Goal: Task Accomplishment & Management: Manage account settings

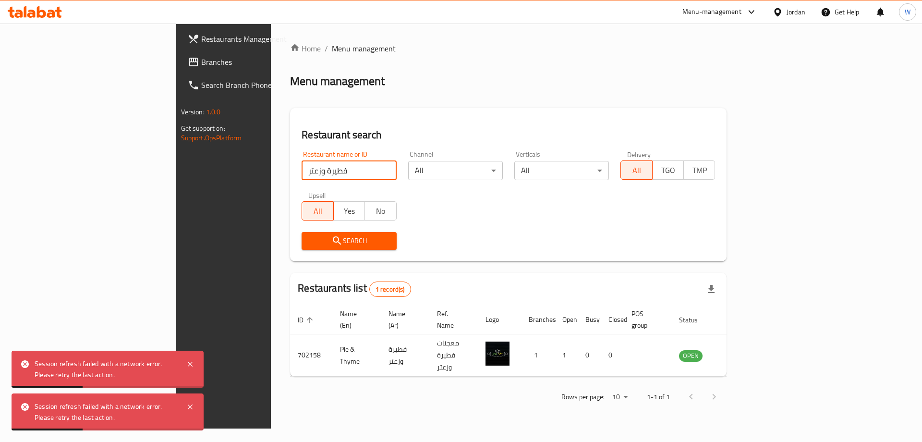
click at [302, 166] on input "فطيرة وزعتر" at bounding box center [349, 170] width 95 height 19
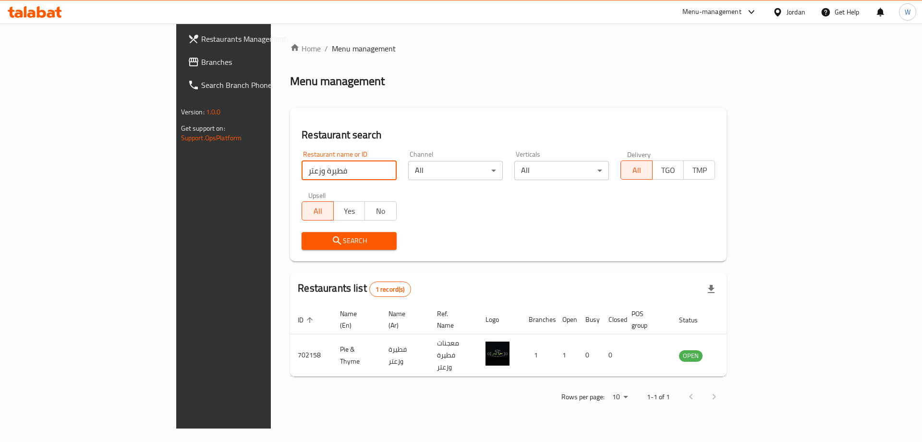
click at [302, 171] on input "فطيرة وزعتر" at bounding box center [349, 170] width 95 height 19
type input "فروج كينج"
click button "Search" at bounding box center [349, 241] width 95 height 18
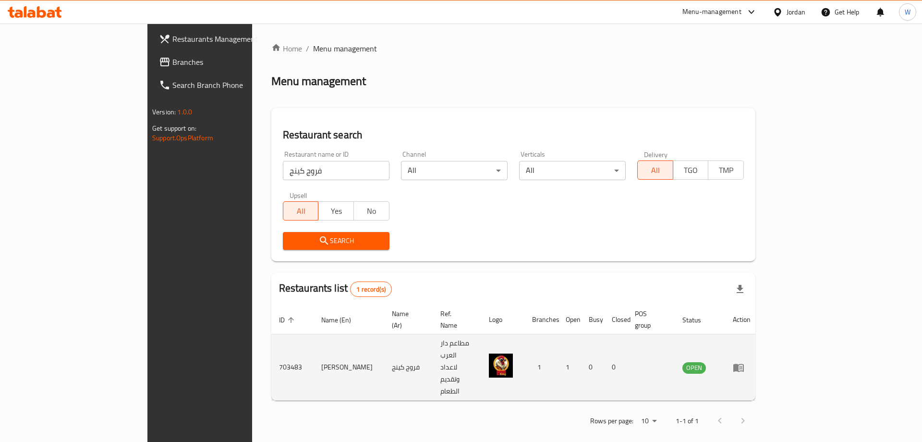
click at [314, 337] on td "[PERSON_NAME]" at bounding box center [349, 367] width 71 height 66
click at [314, 337] on td "Farouj King" at bounding box center [349, 367] width 71 height 66
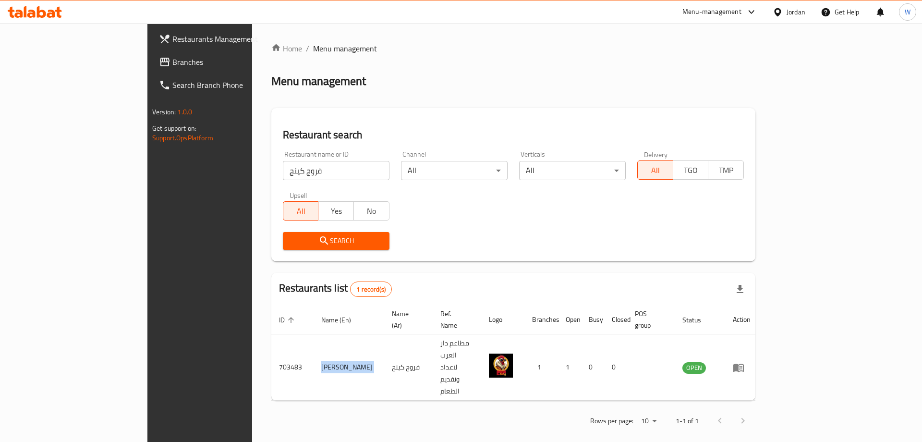
copy td "Farouj King"
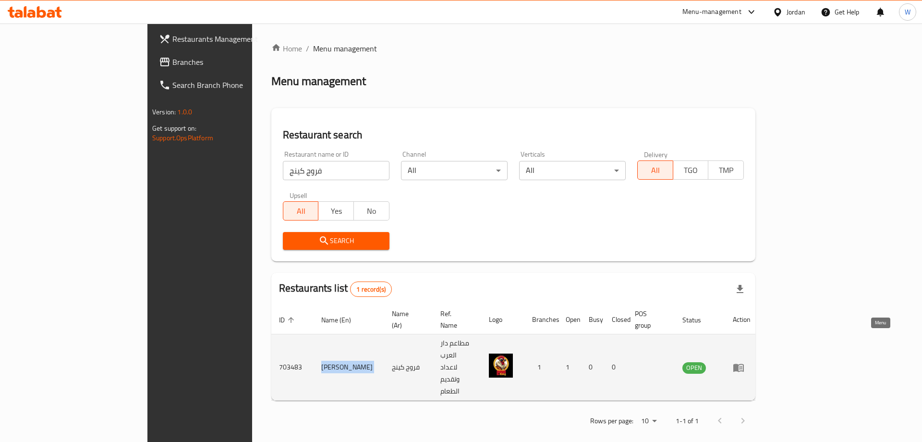
click at [744, 362] on icon "enhanced table" at bounding box center [739, 368] width 12 height 12
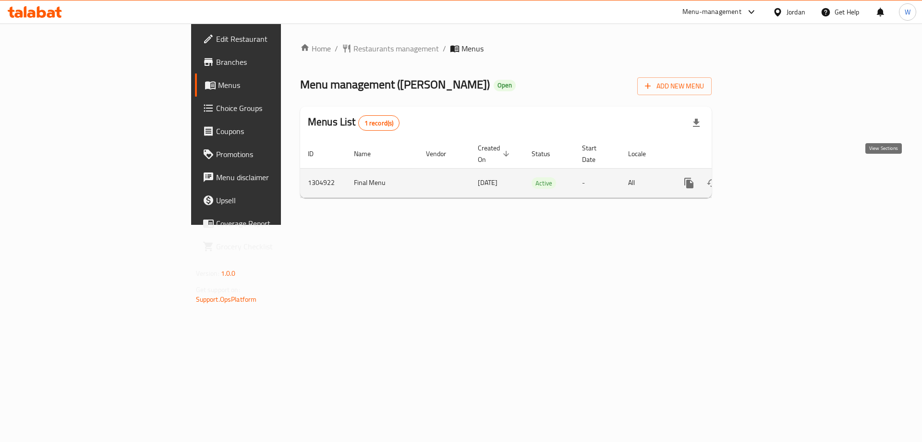
click at [764, 177] on icon "enhanced table" at bounding box center [759, 183] width 12 height 12
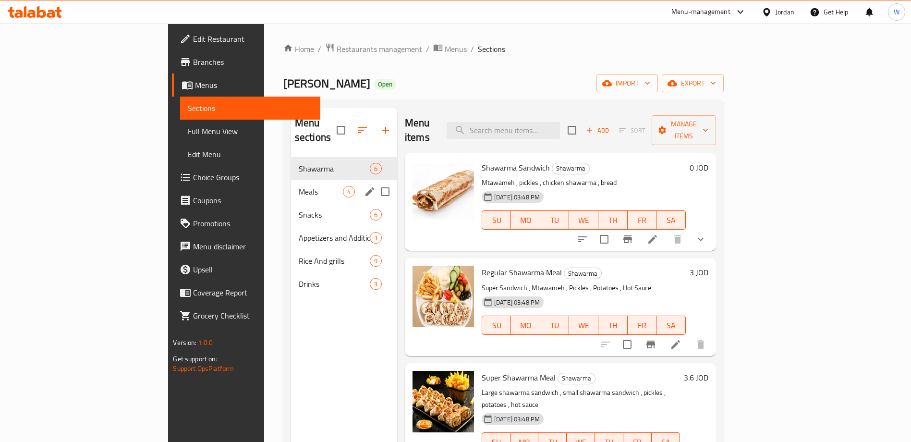
click at [299, 186] on span "Meals" at bounding box center [321, 192] width 44 height 12
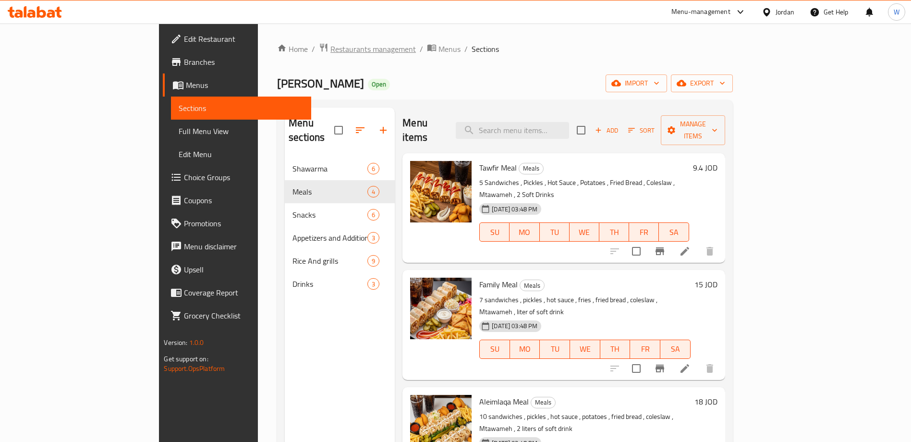
click at [330, 49] on span "Restaurants management" at bounding box center [372, 49] width 85 height 12
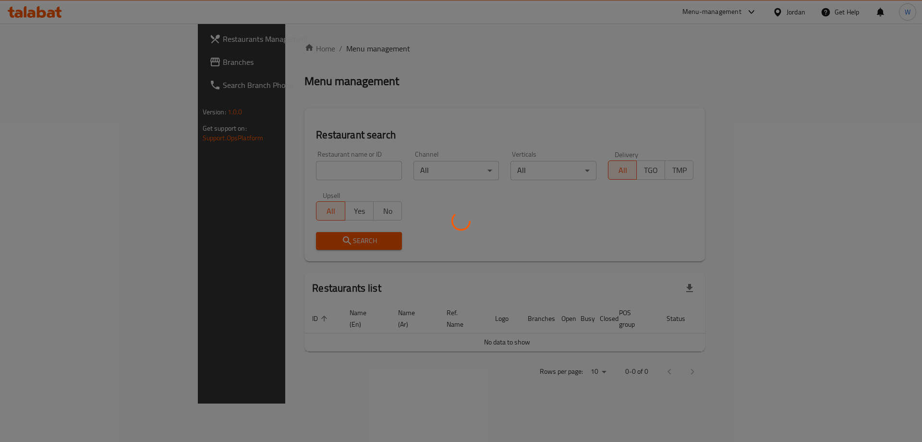
click at [277, 171] on div at bounding box center [461, 221] width 922 height 442
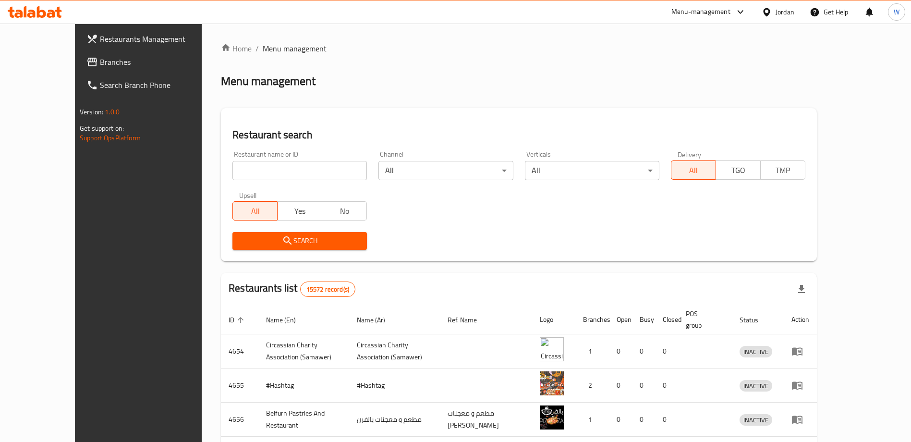
click at [276, 174] on div "Home / Menu management Menu management Restaurant search Restaurant name or ID …" at bounding box center [519, 368] width 596 height 650
drag, startPoint x: 276, startPoint y: 174, endPoint x: 276, endPoint y: 193, distance: 18.3
click at [276, 193] on div "Restaurant name or ID Restaurant name or ID Channel All ​ Verticals All ​ Deliv…" at bounding box center [519, 200] width 585 height 110
click at [352, 100] on div "Home / Menu management Menu management Restaurant search Restaurant name or ID …" at bounding box center [519, 368] width 596 height 650
click at [298, 172] on input "search" at bounding box center [299, 170] width 134 height 19
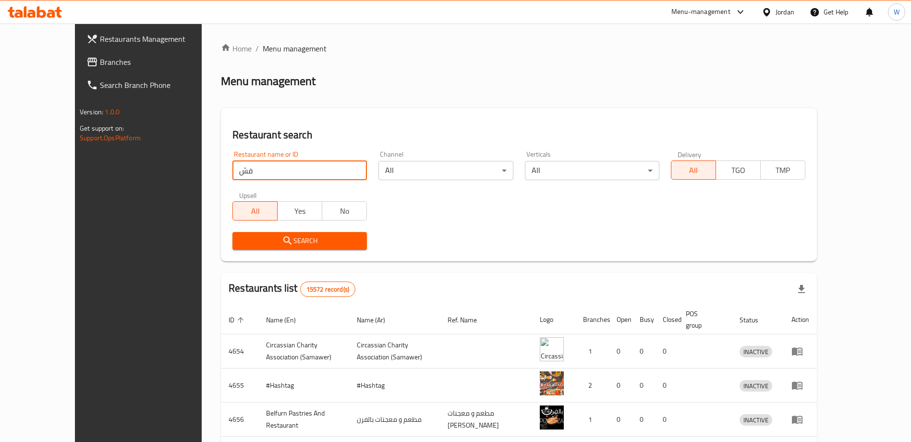
type input "ف"
type input "tataki"
click button "Search" at bounding box center [299, 241] width 134 height 18
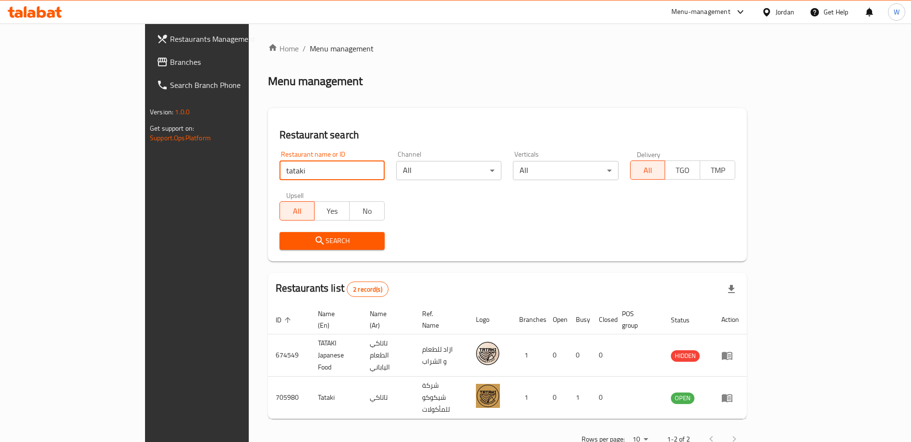
scroll to position [2, 0]
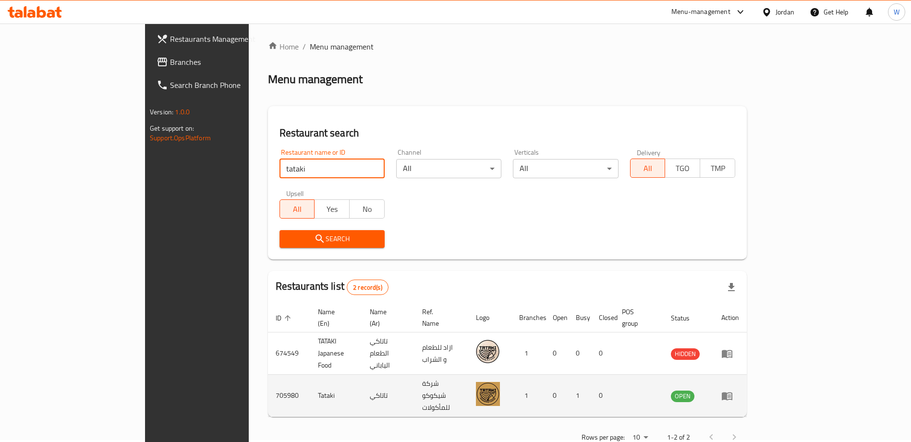
click at [733, 390] on icon "enhanced table" at bounding box center [727, 396] width 12 height 12
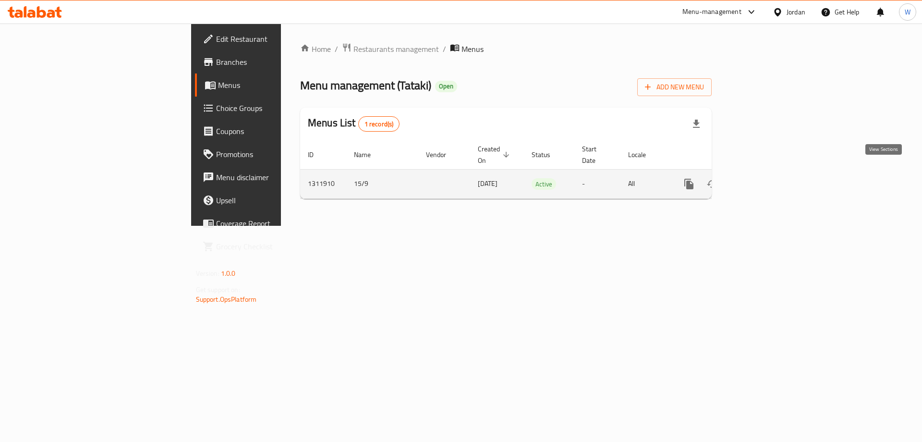
click at [764, 178] on icon "enhanced table" at bounding box center [759, 184] width 12 height 12
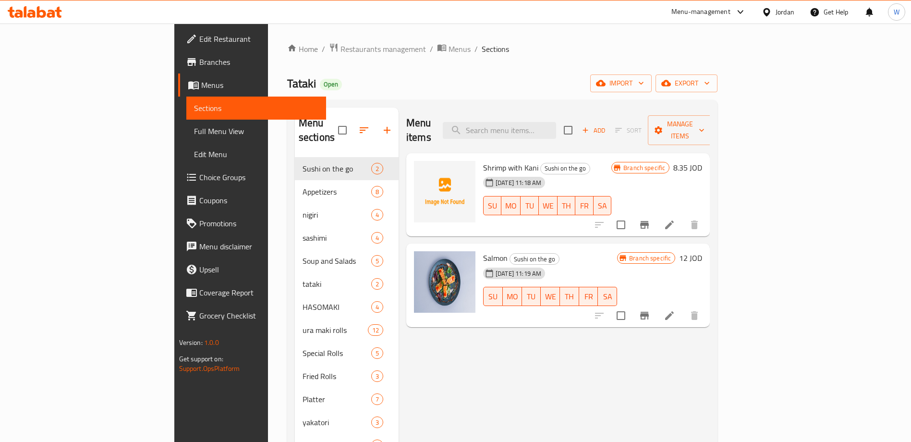
drag, startPoint x: 535, startPoint y: 349, endPoint x: 566, endPoint y: 148, distance: 203.2
click at [535, 345] on div "Menu items Add Sort Manage items Shrimp with Kani Sushi on the go 01-10-2025 11…" at bounding box center [554, 342] width 311 height 468
click at [556, 122] on input "search" at bounding box center [499, 130] width 113 height 17
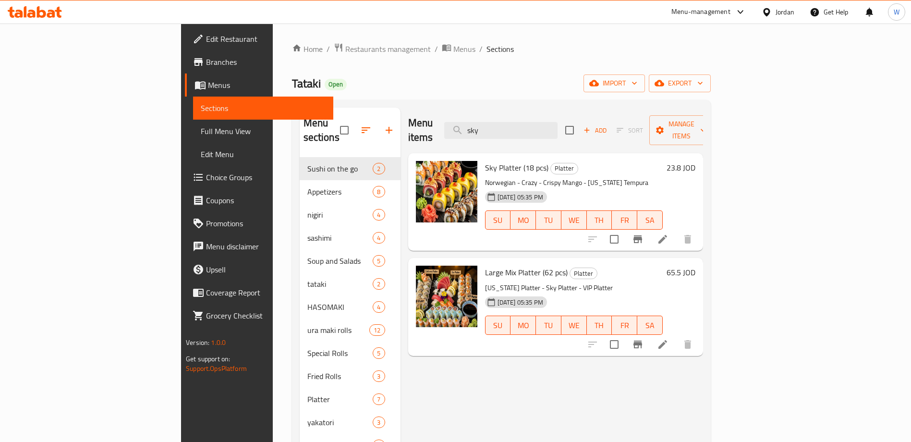
type input "sky"
click at [634, 359] on div "Menu items sky Add Sort Manage items Sky Platter (18 pcs) Platter Norwegian - C…" at bounding box center [552, 342] width 303 height 468
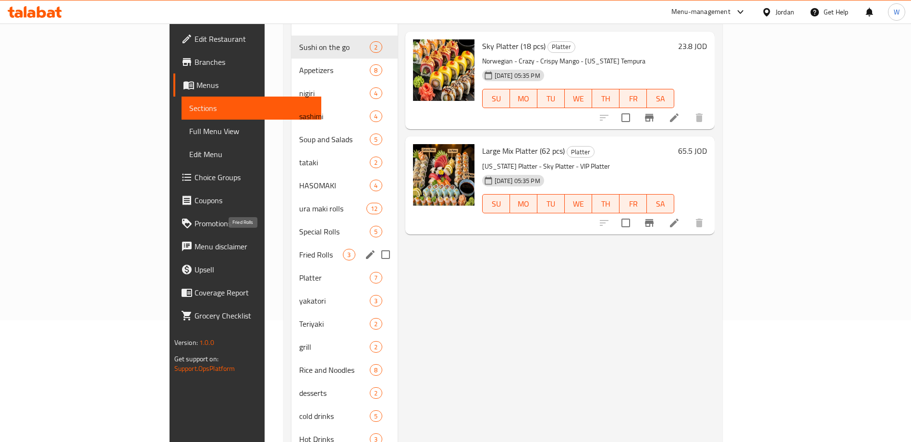
scroll to position [144, 0]
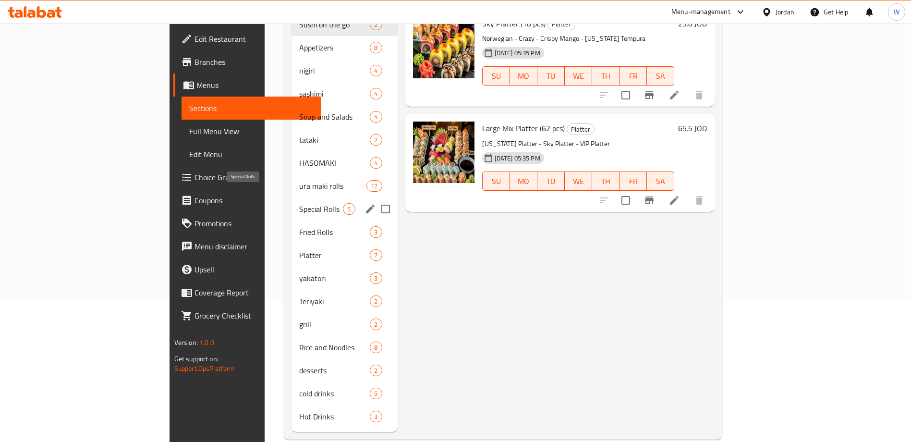
click at [299, 203] on span "Special Rolls" at bounding box center [321, 209] width 44 height 12
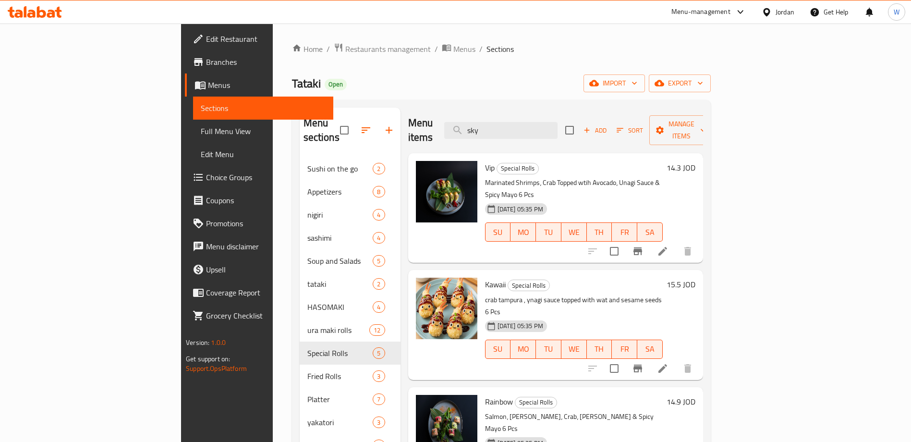
click at [273, 40] on div "Home / Restaurants management / Menus / Sections Tataki Open import export Menu…" at bounding box center [501, 313] width 457 height 579
click at [345, 48] on span "Restaurants management" at bounding box center [387, 49] width 85 height 12
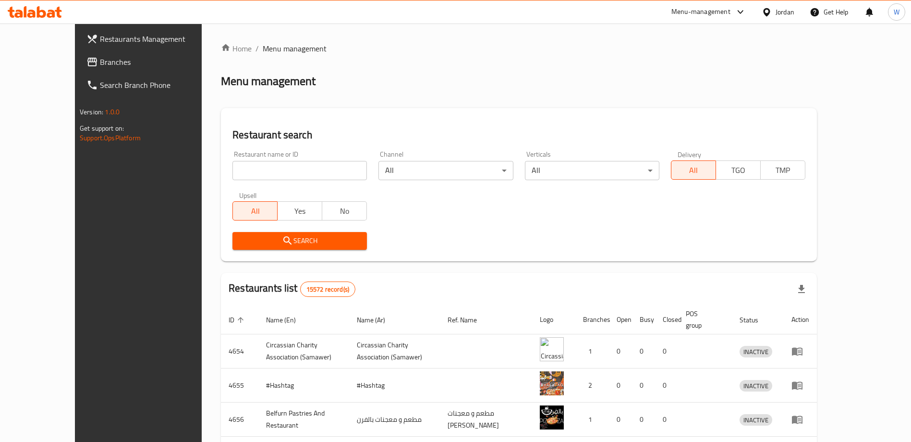
click at [246, 174] on input "search" at bounding box center [299, 170] width 134 height 19
paste input "فطيرة وزعتر"
click button "Search" at bounding box center [299, 241] width 134 height 18
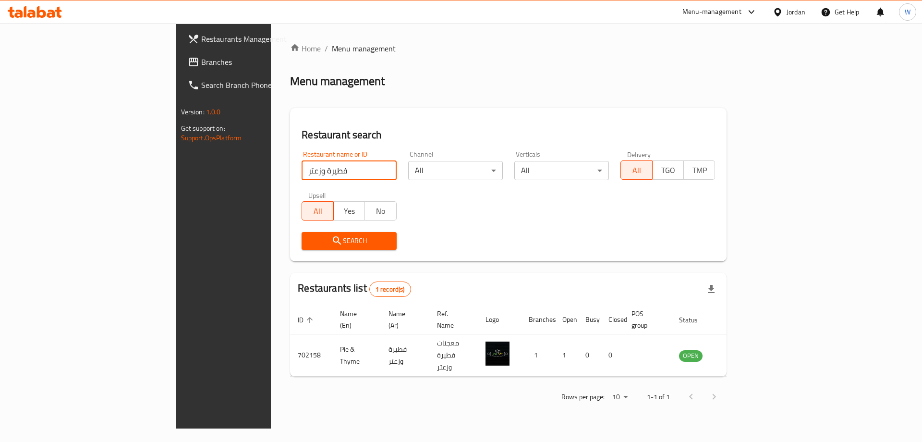
click at [302, 169] on input "فطيرة وزعتر" at bounding box center [349, 170] width 95 height 19
click at [302, 169] on input "لاشث" at bounding box center [349, 170] width 95 height 19
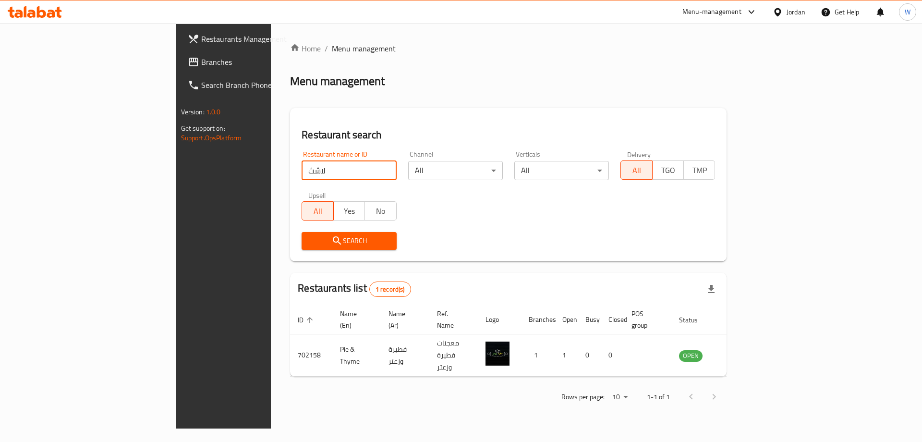
click at [302, 169] on input "لاشث" at bounding box center [349, 170] width 95 height 19
type input "bae"
click button "Search" at bounding box center [349, 241] width 95 height 18
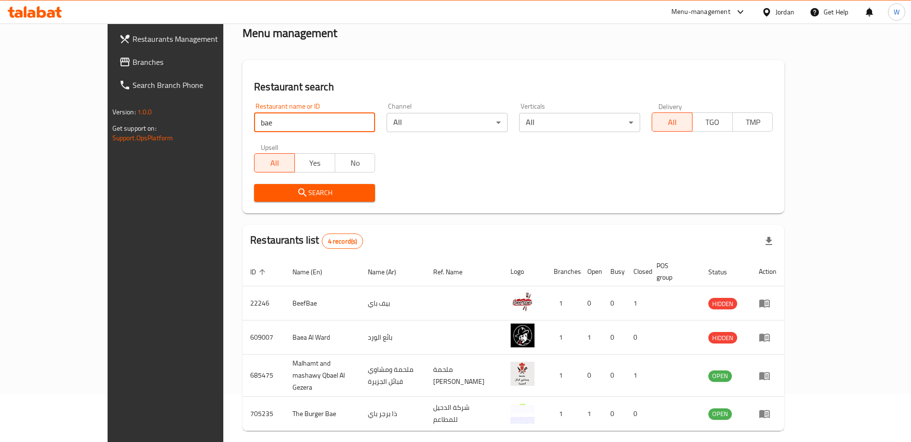
scroll to position [70, 0]
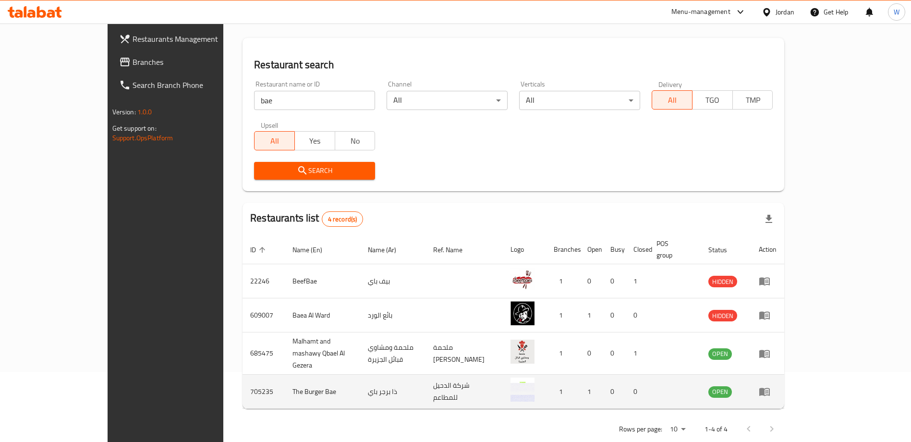
click at [770, 388] on icon "enhanced table" at bounding box center [764, 392] width 11 height 8
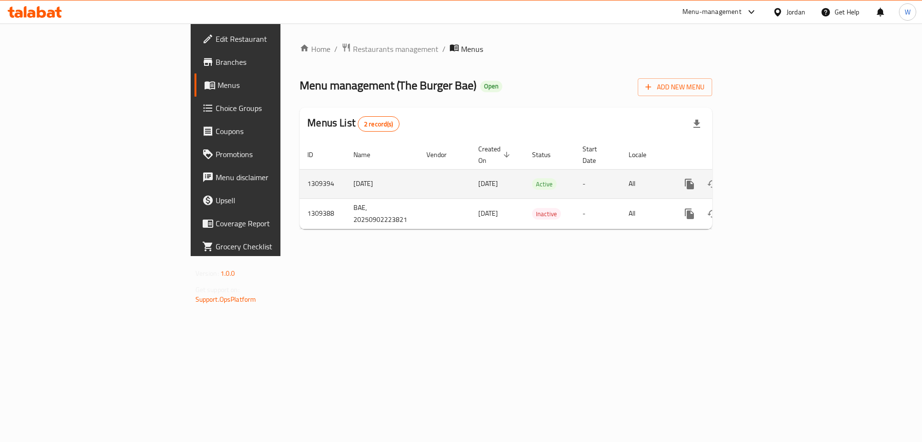
click at [770, 172] on link "enhanced table" at bounding box center [758, 183] width 23 height 23
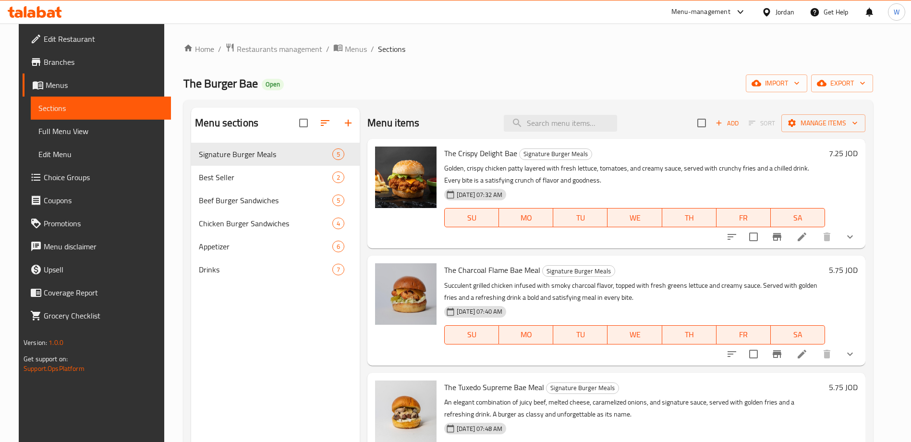
click at [814, 244] on li at bounding box center [802, 236] width 27 height 17
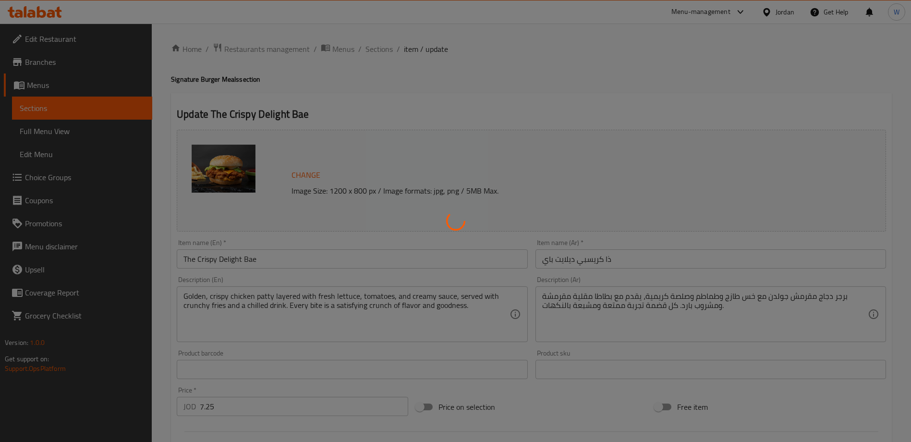
type input "اختيارك من"
type input "0"
type input "1"
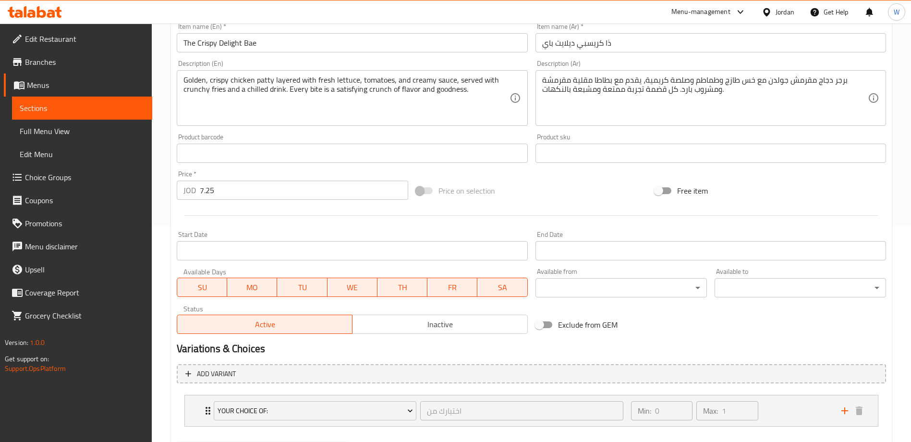
scroll to position [267, 0]
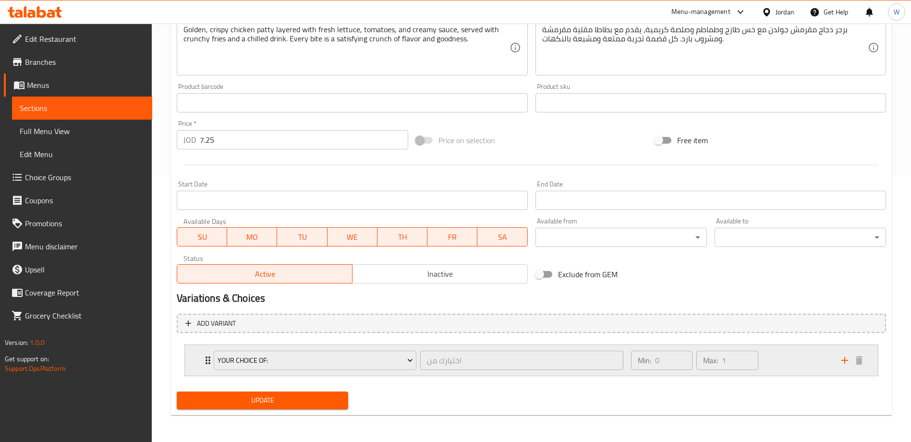
click at [807, 364] on div "Min: 0 ​ Max: 1 ​" at bounding box center [730, 360] width 210 height 31
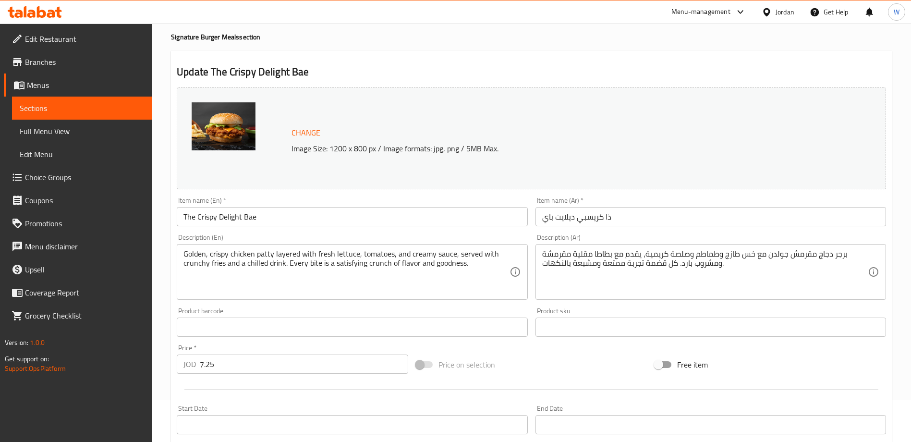
scroll to position [0, 0]
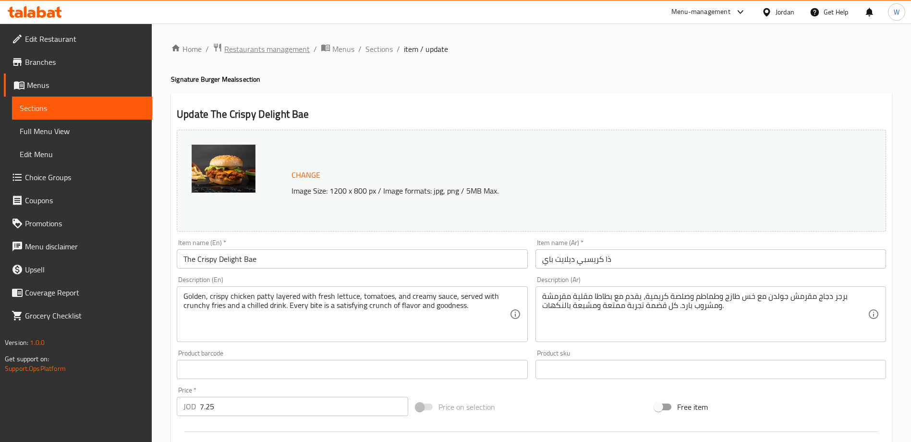
click at [282, 43] on span "Restaurants management" at bounding box center [266, 49] width 85 height 12
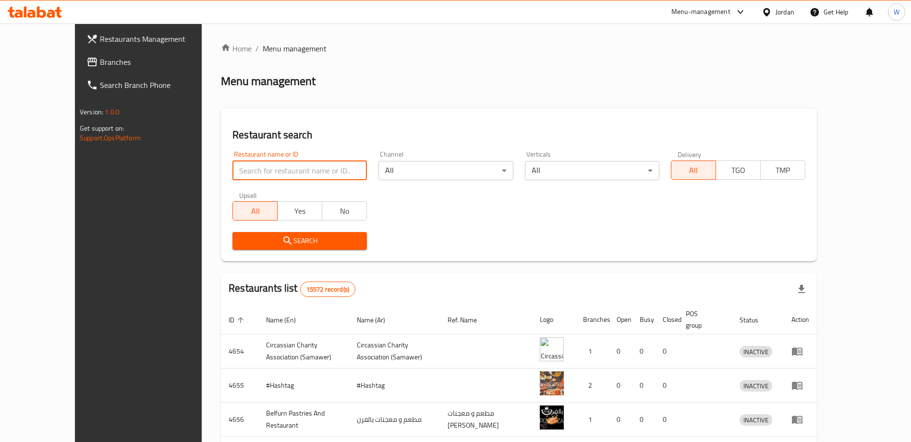
click at [261, 167] on input "search" at bounding box center [299, 170] width 134 height 19
type input "ل"
click button "Search" at bounding box center [299, 241] width 134 height 18
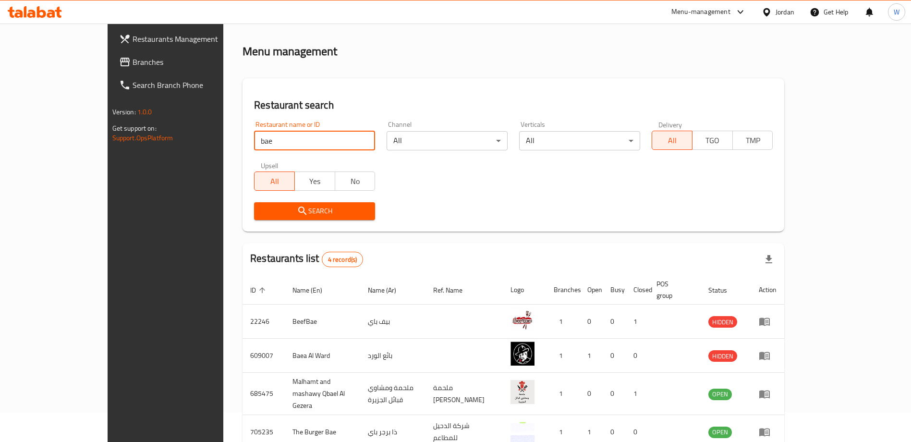
scroll to position [70, 0]
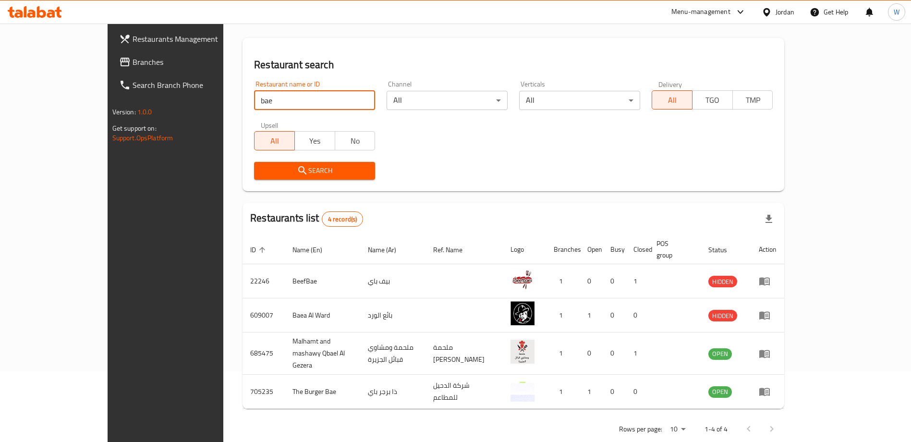
click at [313, 417] on div "Rows per page: 10 1-4 of 4" at bounding box center [514, 428] width 542 height 25
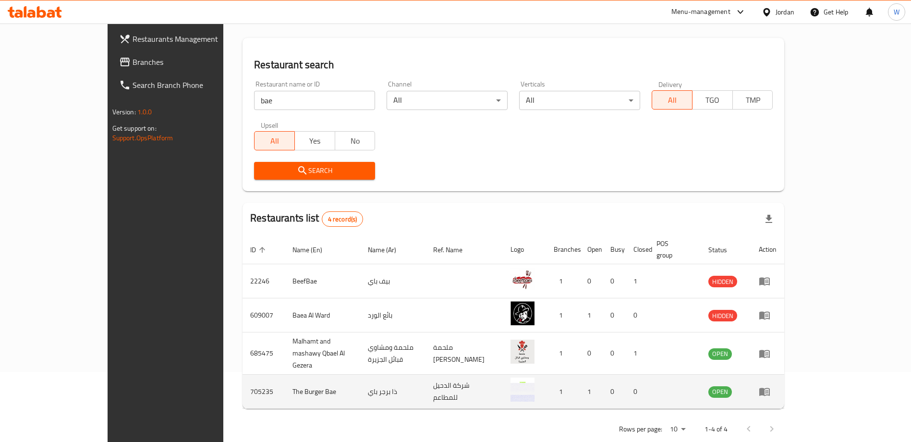
click at [285, 375] on td "The Burger Bae" at bounding box center [322, 392] width 75 height 34
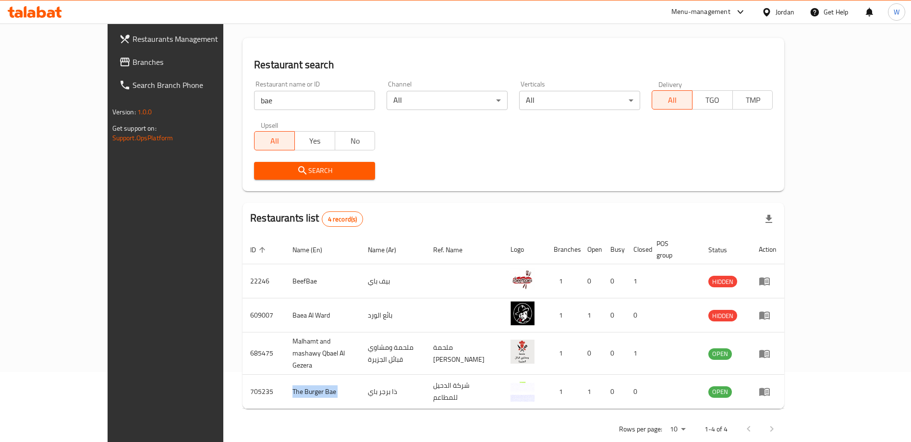
copy td "The Burger Bae"
click at [278, 94] on input "bae" at bounding box center [314, 100] width 121 height 19
paste input "Ezzzy Snack"
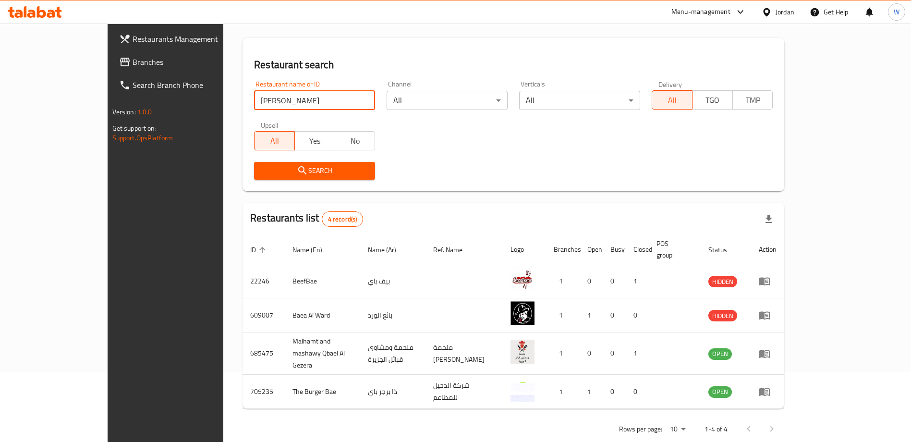
click button "Search" at bounding box center [314, 171] width 121 height 18
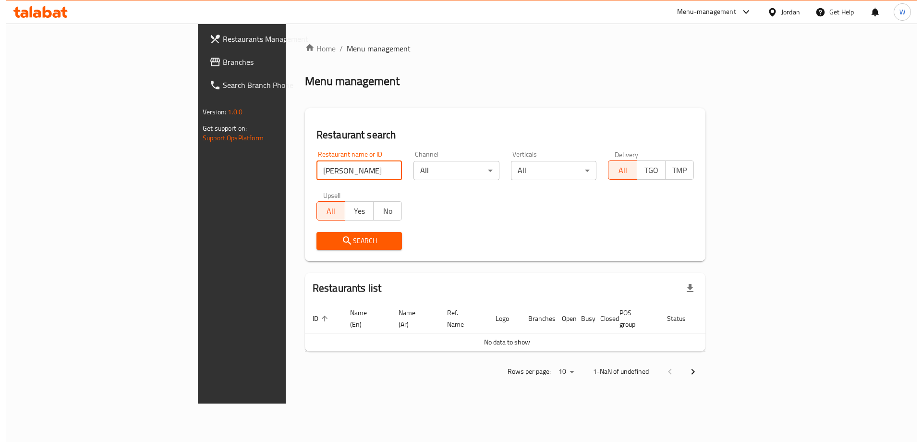
scroll to position [0, 0]
click at [316, 177] on input "Ezzzy Snack" at bounding box center [359, 170] width 86 height 19
type input "Ezzzy"
click button "Search" at bounding box center [359, 241] width 86 height 18
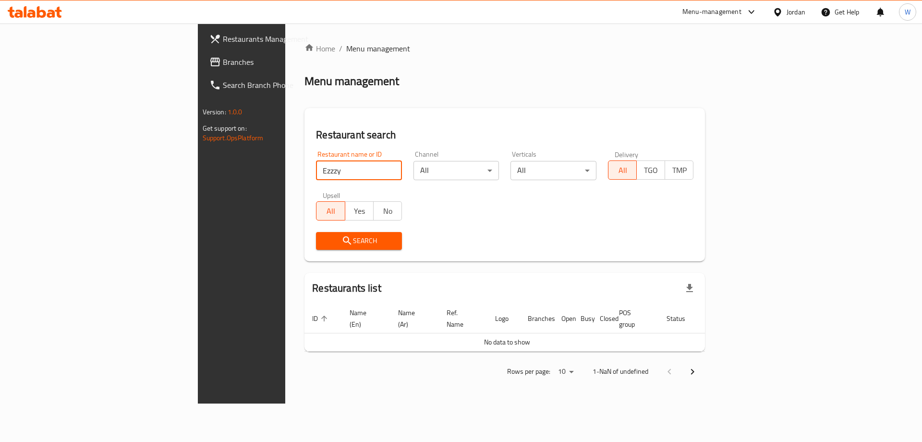
click at [493, 232] on div "Search" at bounding box center [504, 240] width 389 height 29
click at [316, 165] on input "Ezzzy" at bounding box center [359, 170] width 86 height 19
click at [324, 242] on span "Search" at bounding box center [359, 241] width 71 height 12
click at [324, 244] on span "Search" at bounding box center [359, 241] width 71 height 12
click at [316, 177] on input "Ezzzy" at bounding box center [359, 170] width 86 height 19
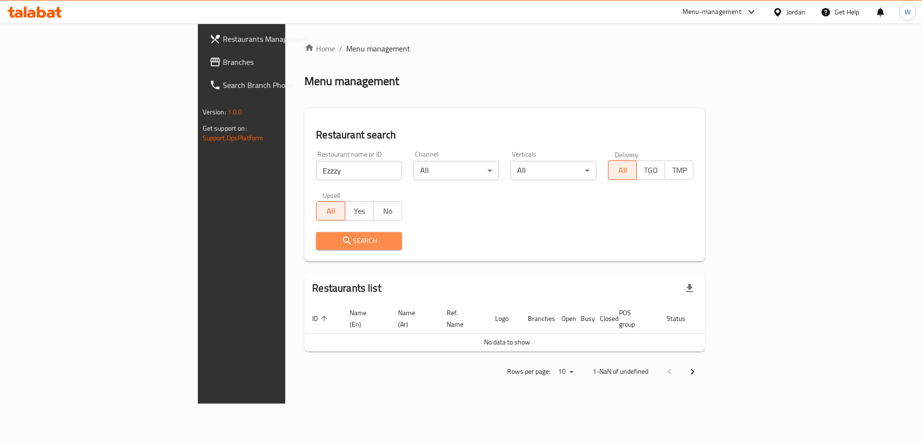
click at [324, 235] on span "Search" at bounding box center [359, 241] width 71 height 12
click at [316, 172] on input "Ezzzy" at bounding box center [359, 170] width 86 height 19
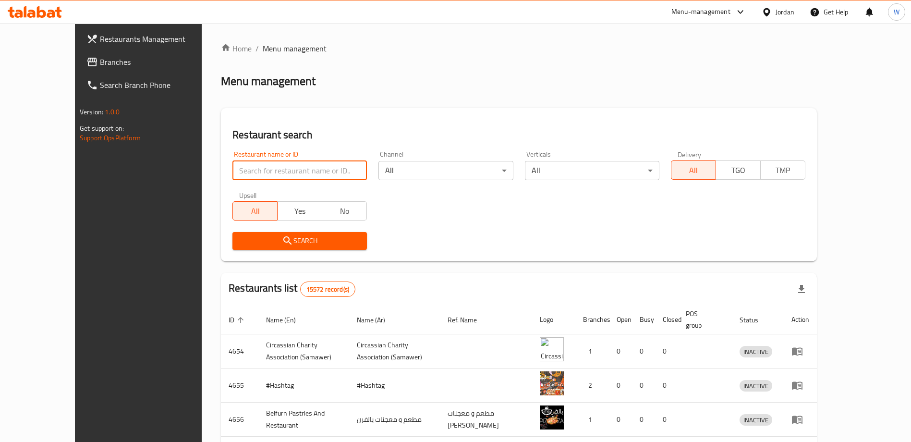
click at [307, 176] on input "search" at bounding box center [299, 170] width 134 height 19
click at [393, 107] on div "Home / Menu management Menu management Restaurant search Restaurant name or ID …" at bounding box center [519, 368] width 596 height 650
click at [436, 58] on div "Home / Menu management Menu management Restaurant search Restaurant name or ID …" at bounding box center [519, 368] width 596 height 650
click at [236, 170] on input "search" at bounding box center [299, 170] width 134 height 19
type input "ezzzy"
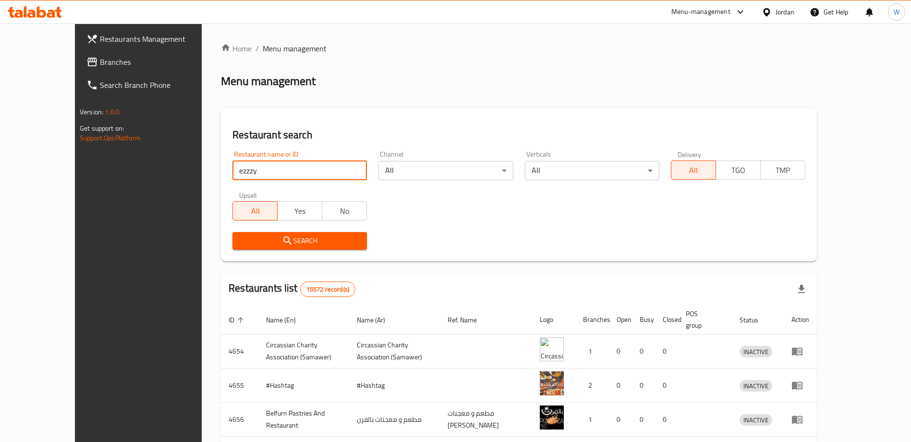
click button "Search" at bounding box center [299, 241] width 134 height 18
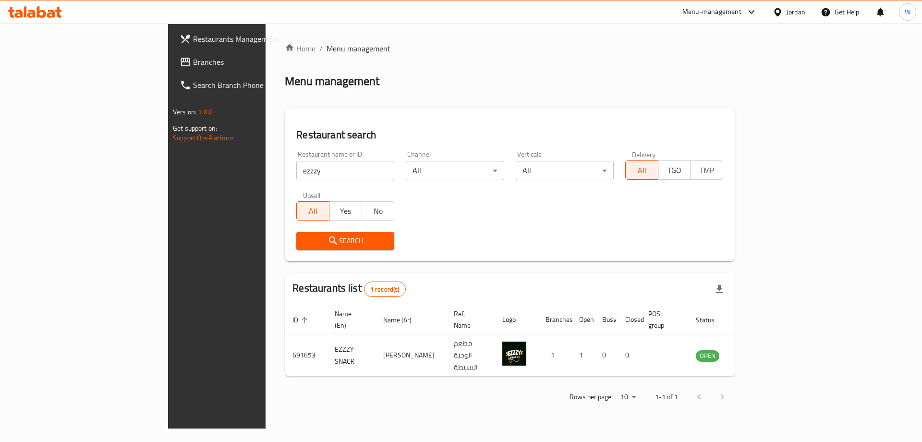
click at [533, 253] on div "Search" at bounding box center [510, 240] width 439 height 29
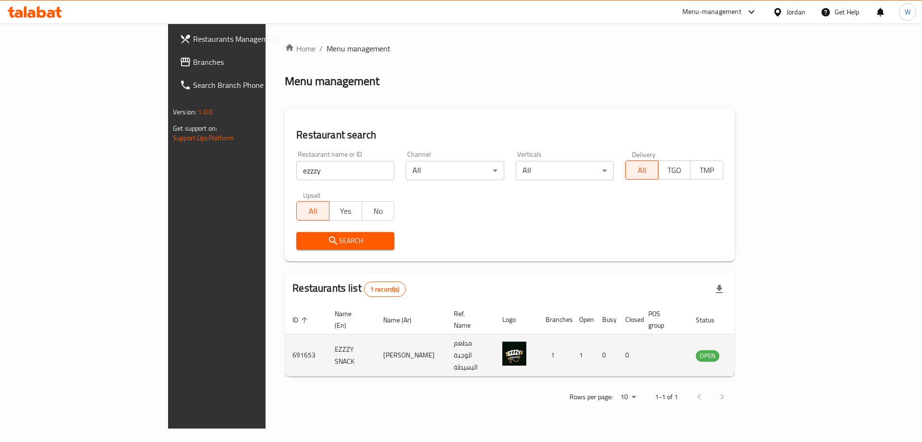
click at [327, 344] on td "EZZZY SNACK" at bounding box center [351, 355] width 49 height 42
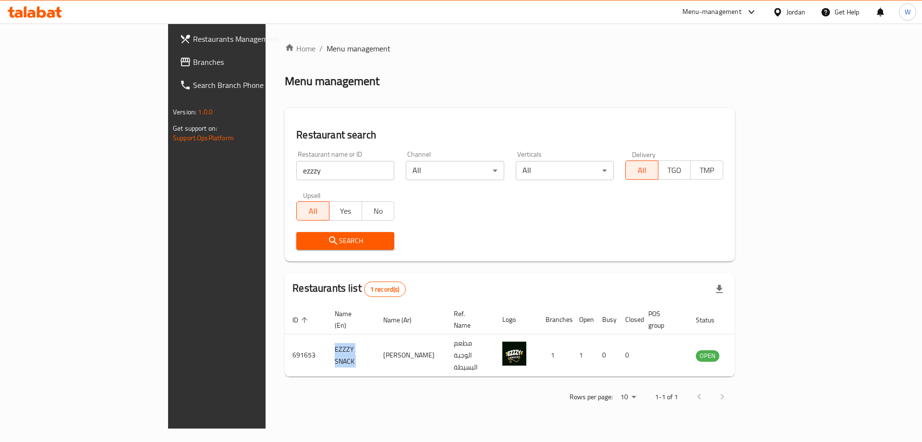
copy td "EZZZY SNACK"
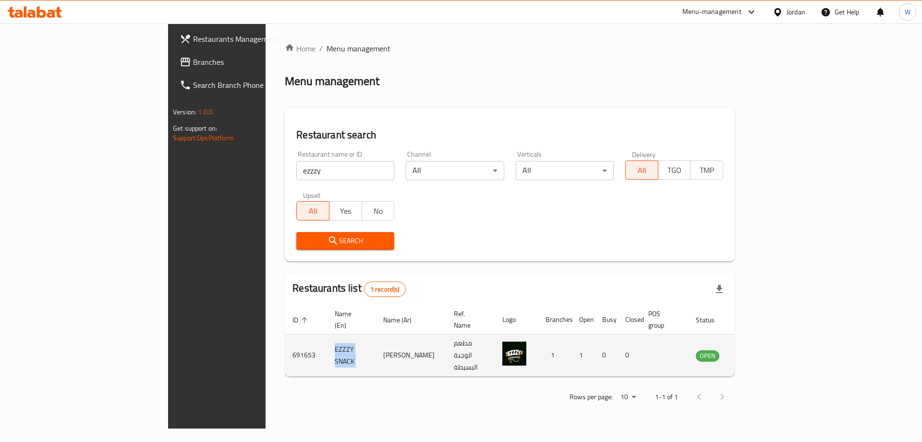
click at [758, 350] on icon "enhanced table" at bounding box center [752, 356] width 12 height 12
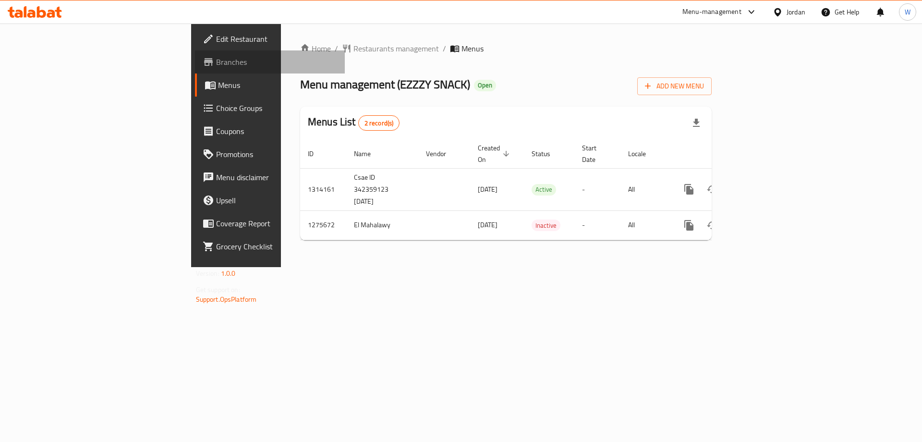
click at [216, 59] on span "Branches" at bounding box center [277, 62] width 122 height 12
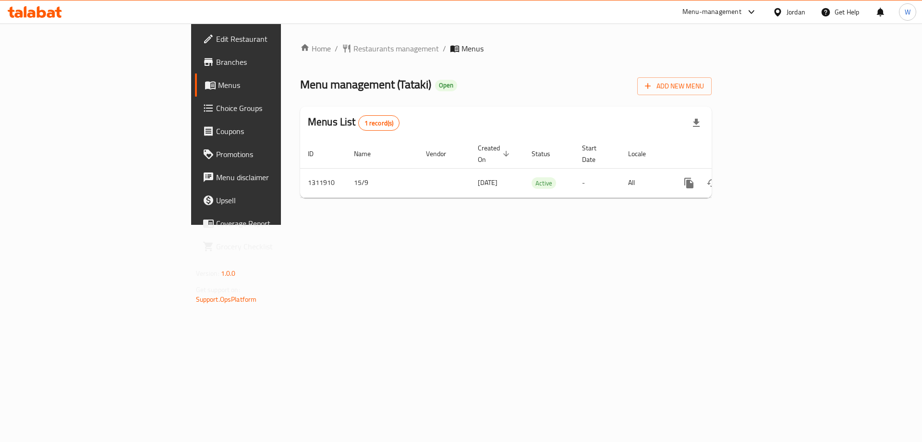
click at [731, 225] on div "Home / Restaurants management / Menus Menu management ( Tataki ) Open Add New M…" at bounding box center [506, 124] width 450 height 201
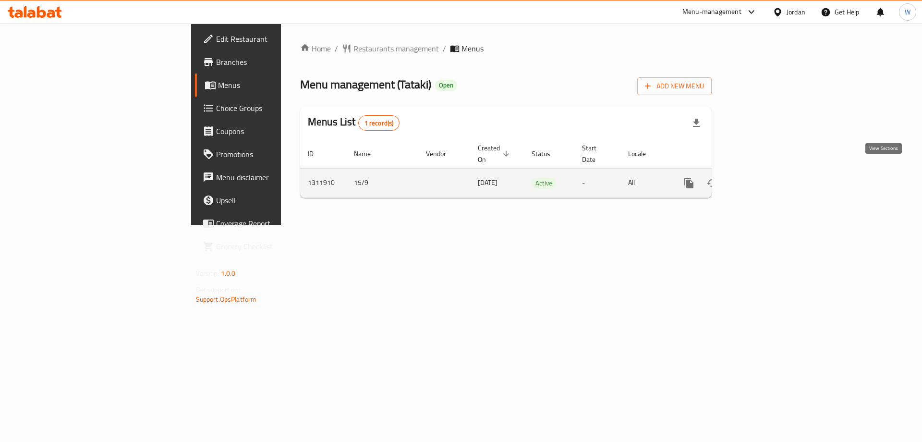
click at [764, 177] on icon "enhanced table" at bounding box center [759, 183] width 12 height 12
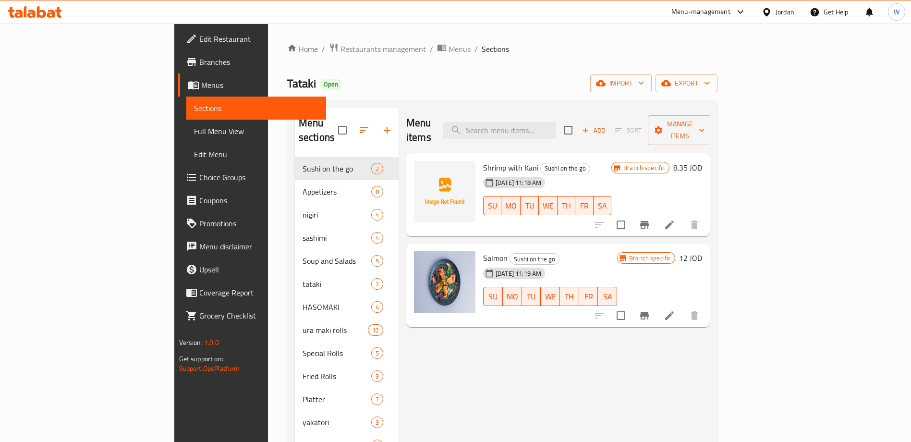
click at [617, 339] on div "Menu items Add Sort Manage items Shrimp with Kani Sushi on the go [DATE] 11:18 …" at bounding box center [554, 342] width 311 height 468
click at [494, 359] on div "Menu items Add Sort Manage items Shrimp with Kani Sushi on the go [DATE] 11:18 …" at bounding box center [554, 342] width 311 height 468
click at [495, 358] on div "Menu items Add Sort Manage items Shrimp with Kani Sushi on the go [DATE] 11:18 …" at bounding box center [554, 342] width 311 height 468
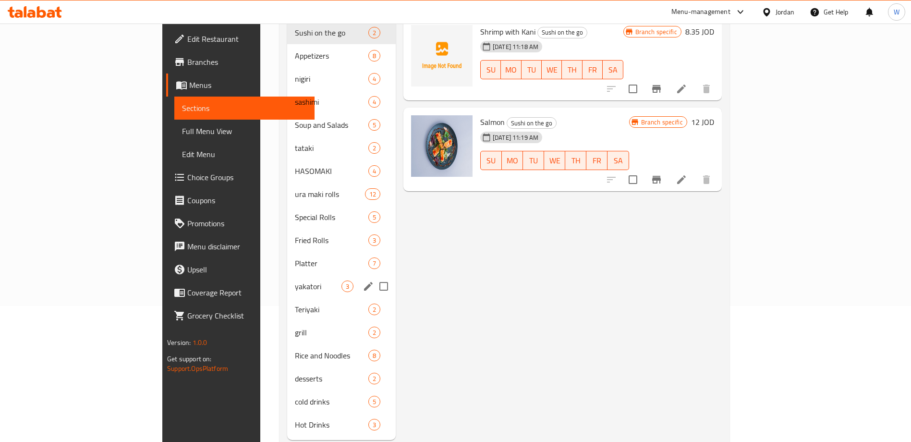
scroll to position [146, 0]
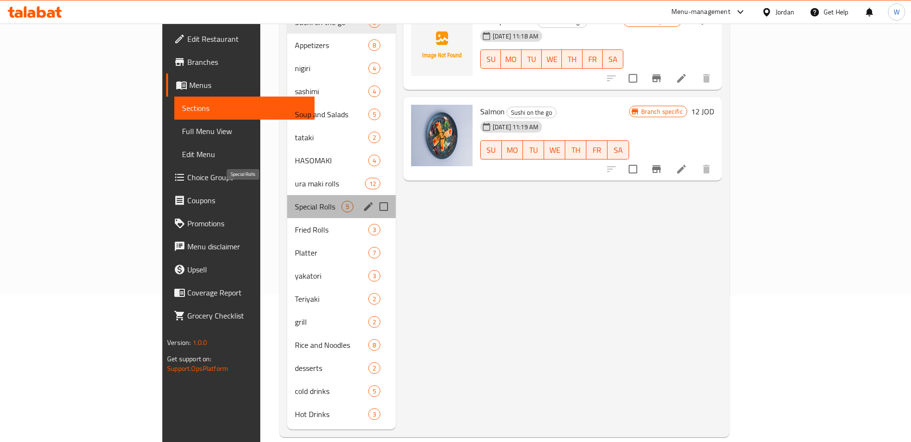
click at [295, 201] on span "Special Rolls" at bounding box center [318, 207] width 47 height 12
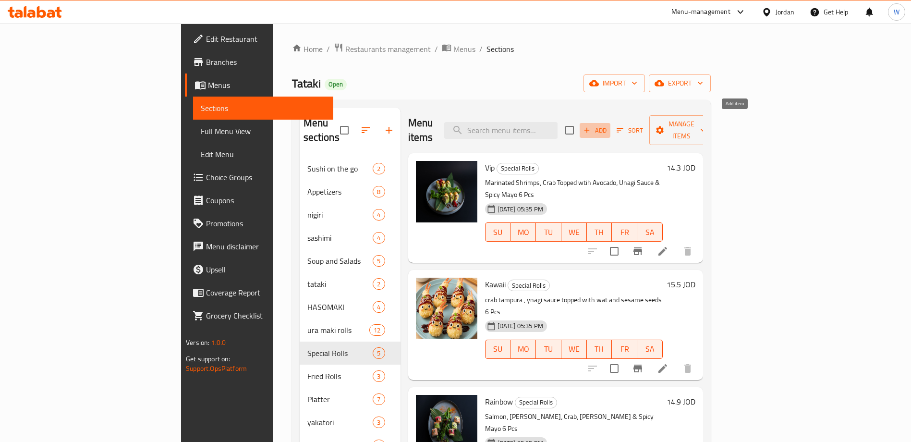
click at [608, 125] on span "Add" at bounding box center [595, 130] width 26 height 11
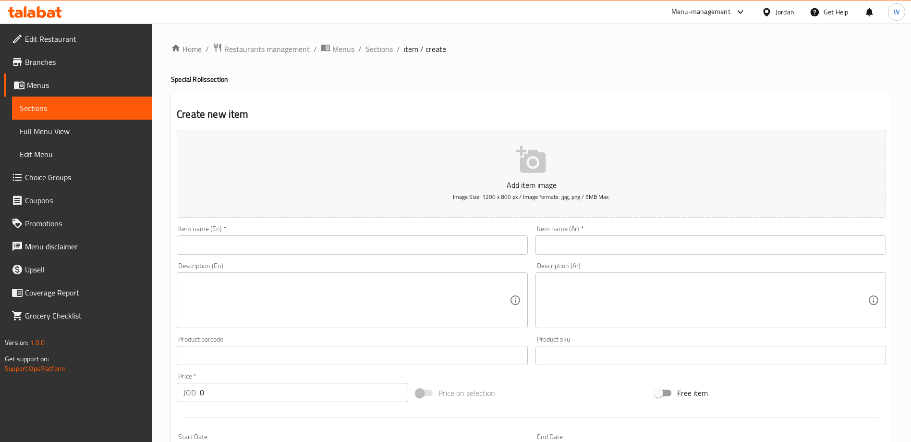
click at [378, 247] on input "text" at bounding box center [352, 244] width 351 height 19
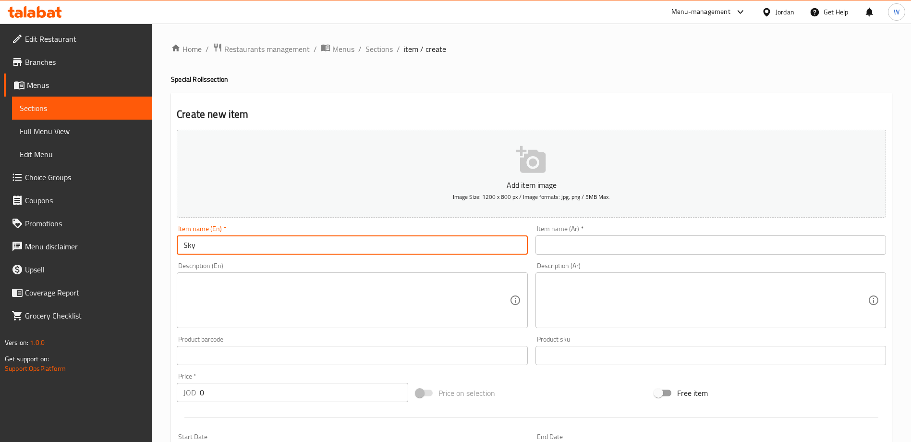
type input "Sky"
click at [391, 307] on textarea at bounding box center [346, 301] width 326 height 46
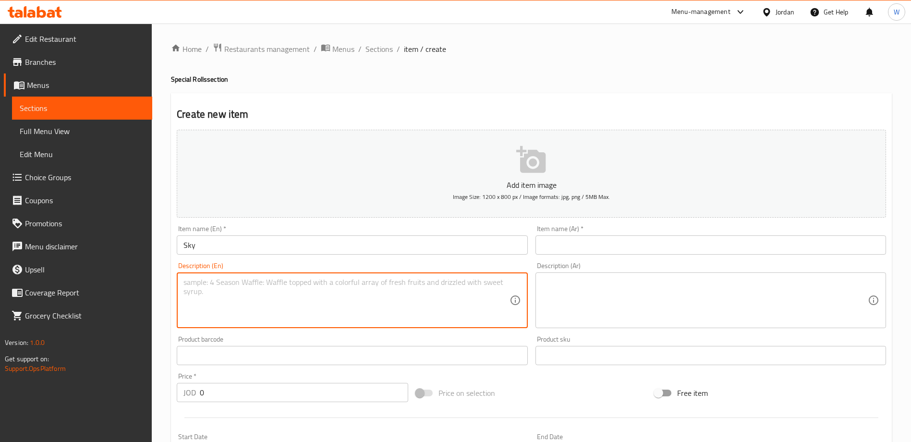
paste textarea "Salmon, Tuna, Crab, Shrimps & Spicy Mayo"
type textarea "Salmon, Tuna, Crab, Shrimps & Spicy Mayo"
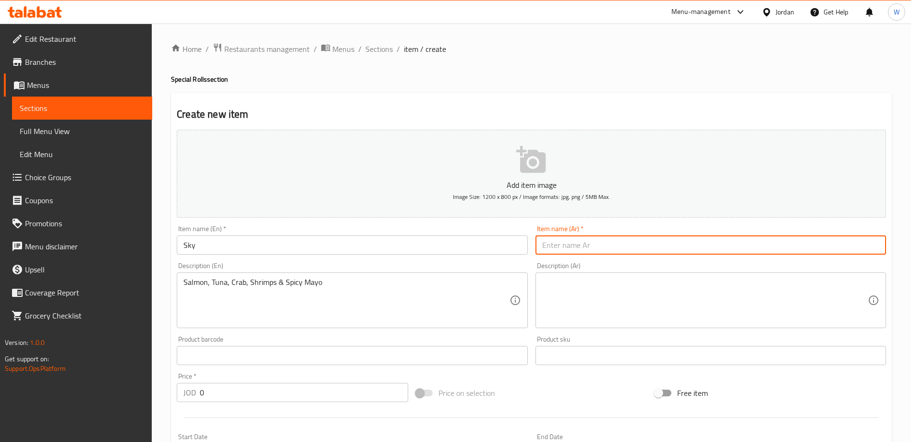
click at [622, 244] on input "text" at bounding box center [711, 244] width 351 height 19
type input "سكاي"
click at [598, 278] on textarea at bounding box center [705, 301] width 326 height 46
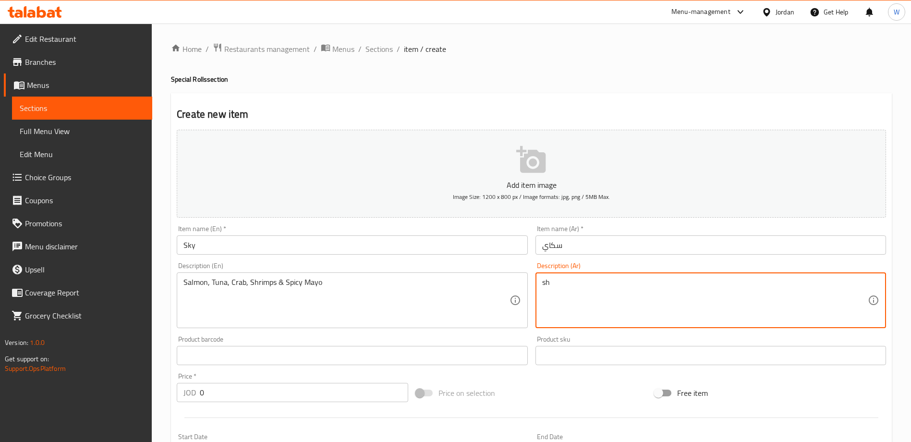
type textarea "s"
click at [580, 281] on textarea "سالمونو تونا, كراب, شريمبس, ومايونيز حار" at bounding box center [705, 301] width 326 height 46
click at [576, 287] on textarea "سالمونو تونا, كراب, شريمبس ومايونيز حار" at bounding box center [705, 301] width 326 height 46
click at [576, 287] on textarea "سالمونو تونا, كراب, شريمبس و مايونيز حار" at bounding box center [705, 301] width 326 height 46
type textarea "سالمونو تونا, كراب, شريمبس و مايونيز حار"
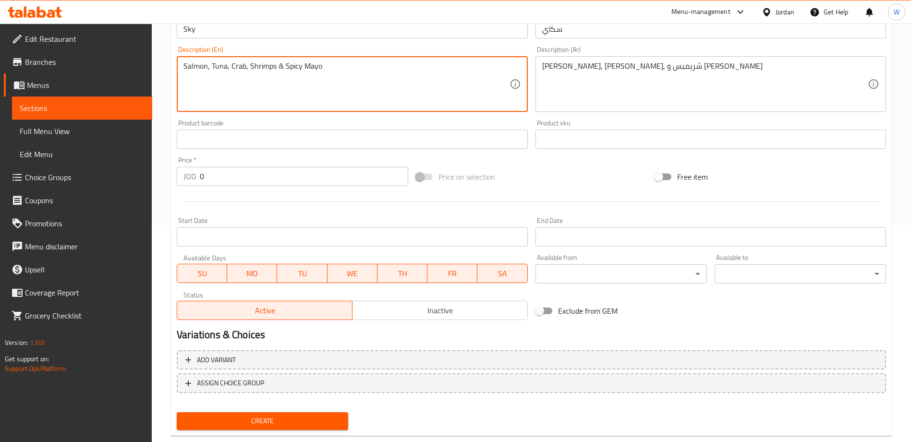
scroll to position [72, 0]
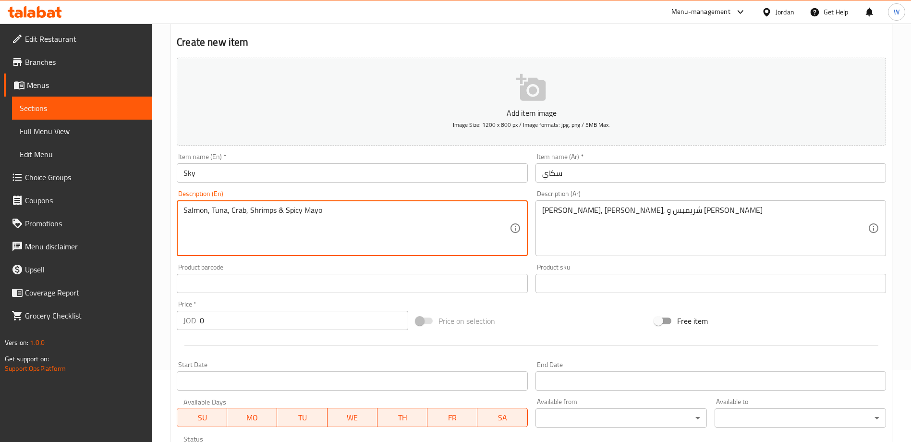
click at [278, 329] on input "0" at bounding box center [304, 320] width 208 height 19
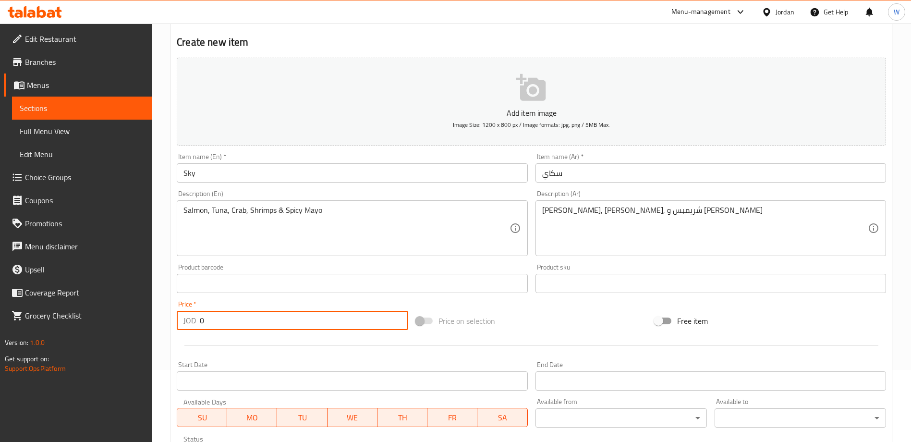
click at [278, 329] on input "0" at bounding box center [304, 320] width 208 height 19
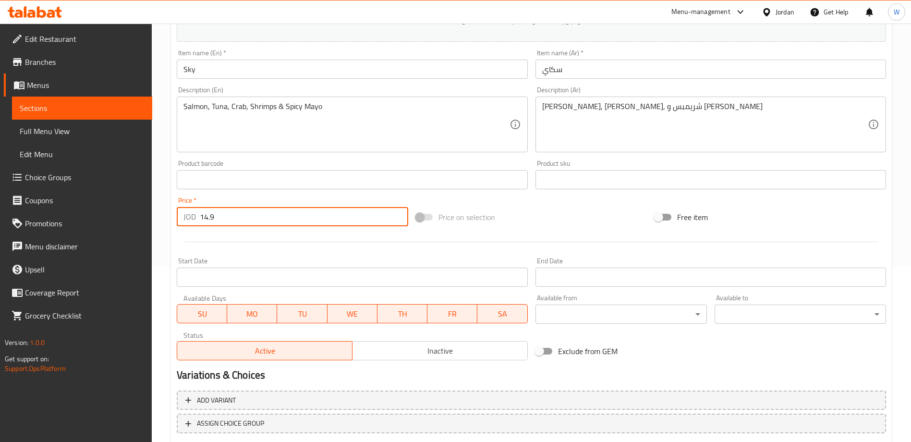
scroll to position [237, 0]
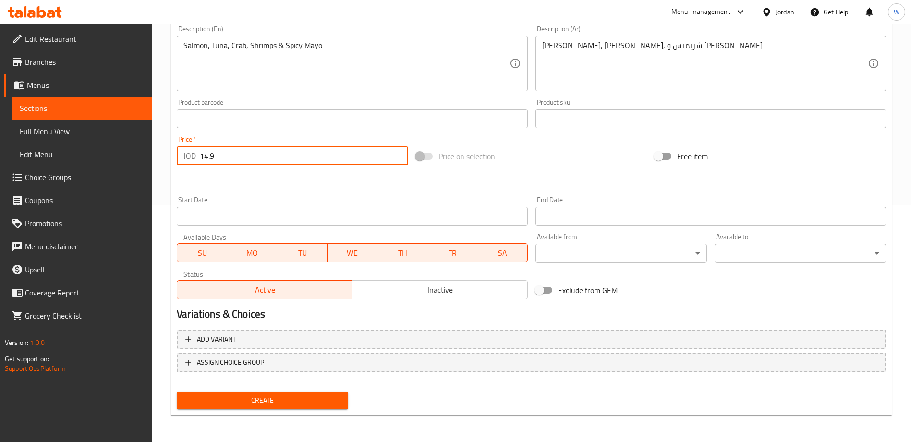
type input "14.9"
click at [314, 399] on span "Create" at bounding box center [262, 400] width 156 height 12
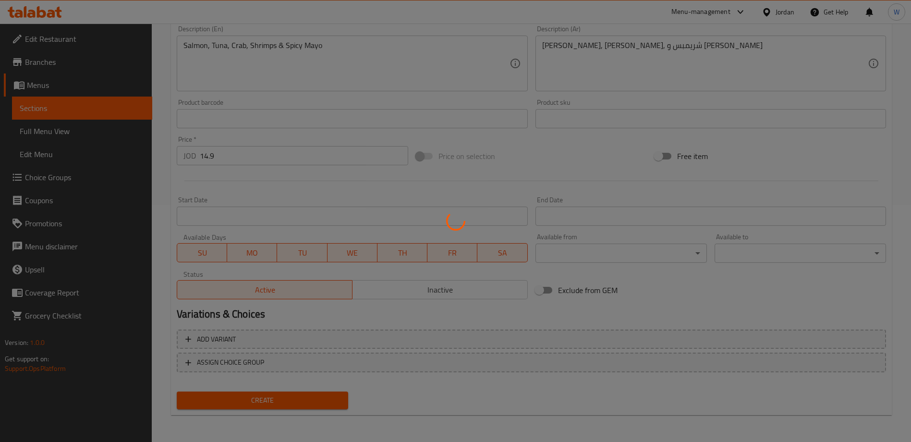
type input "0"
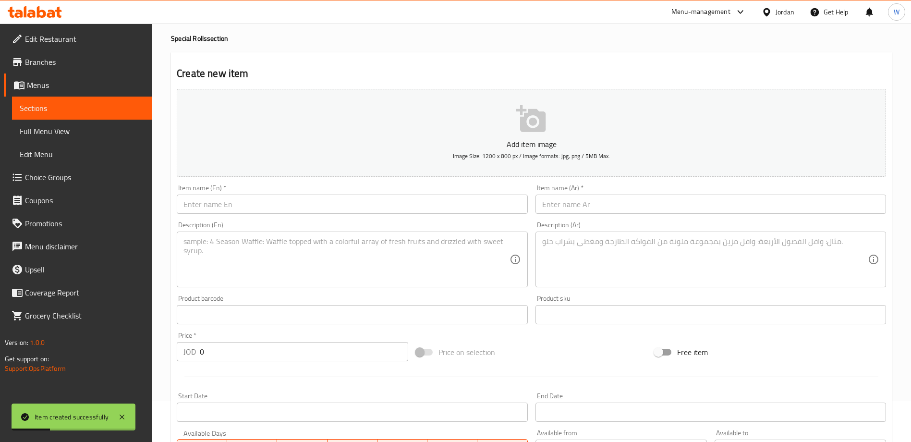
scroll to position [0, 0]
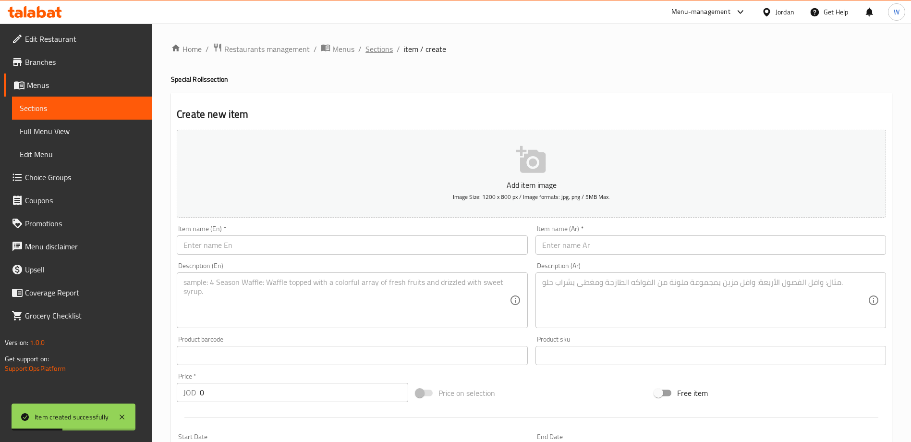
click at [372, 46] on span "Sections" at bounding box center [379, 49] width 27 height 12
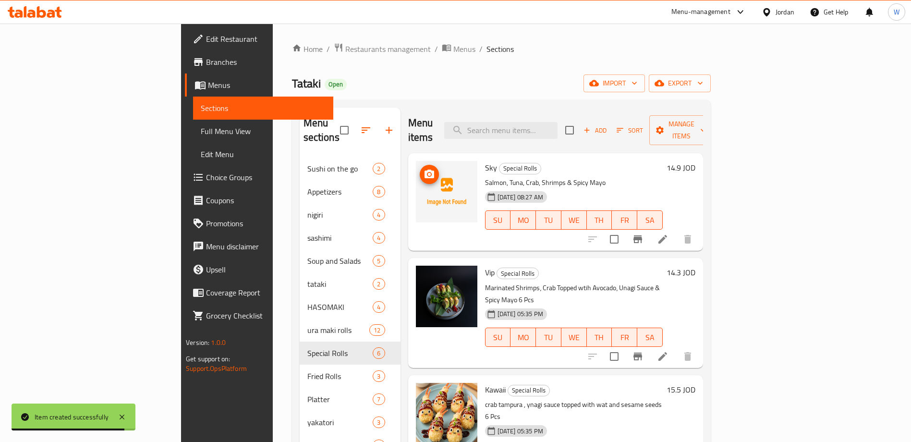
click at [416, 161] on img at bounding box center [446, 191] width 61 height 61
click at [420, 169] on span "upload picture" at bounding box center [429, 175] width 19 height 12
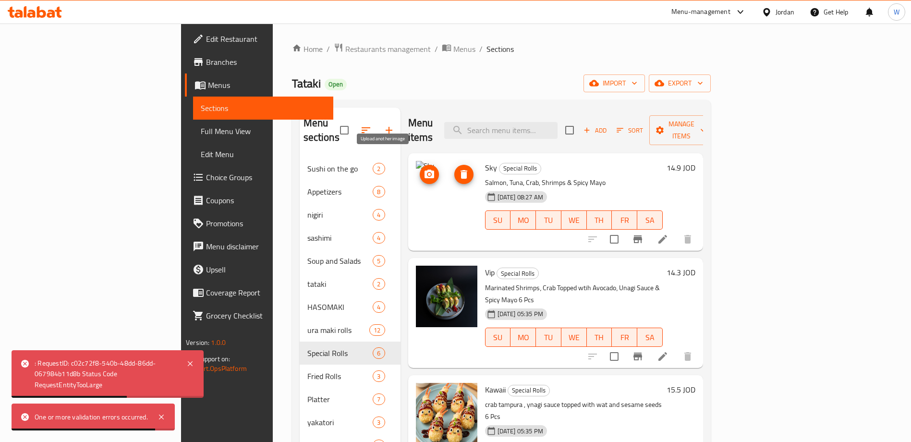
click at [425, 170] on icon "upload picture" at bounding box center [430, 174] width 10 height 9
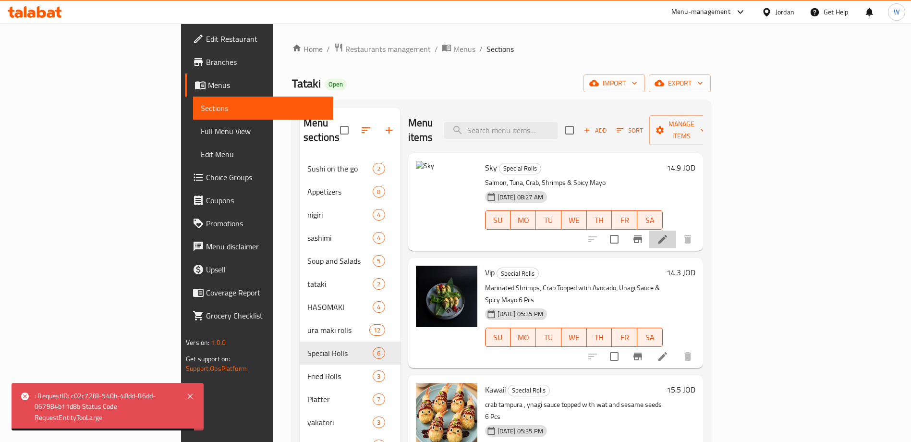
click at [667, 235] on icon at bounding box center [662, 239] width 9 height 9
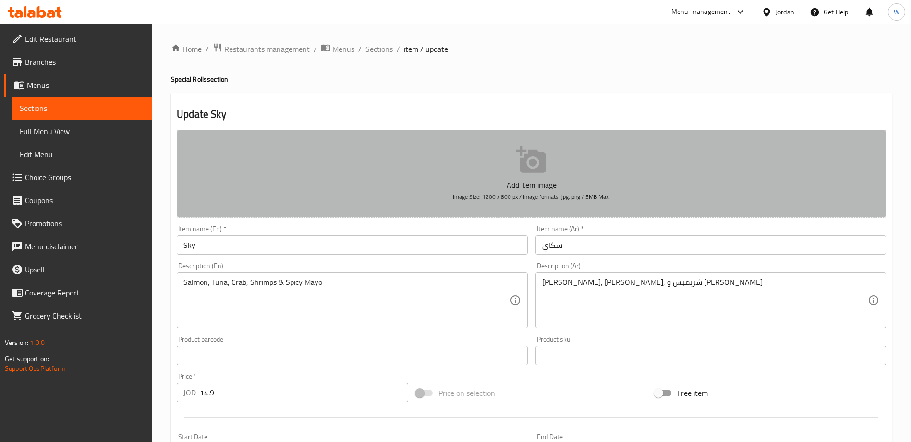
click at [510, 185] on p "Add item image" at bounding box center [532, 185] width 680 height 12
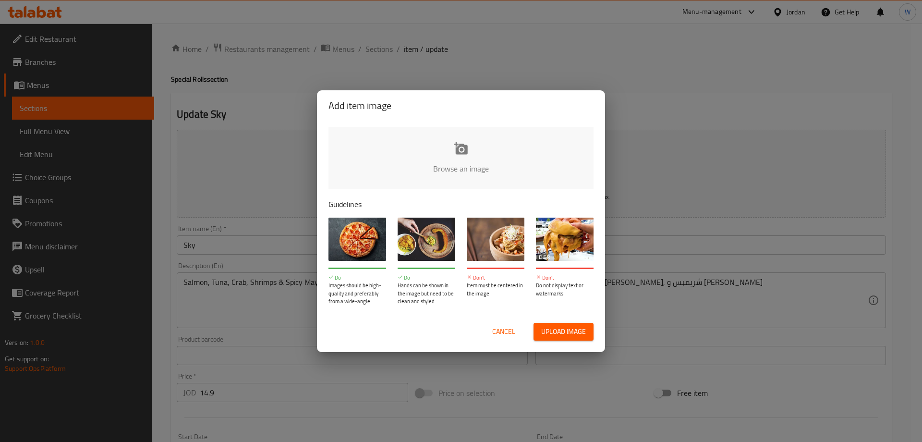
click at [499, 171] on input "file" at bounding box center [786, 172] width 914 height 90
type input "C:\fakepath\Sky (1).jpg"
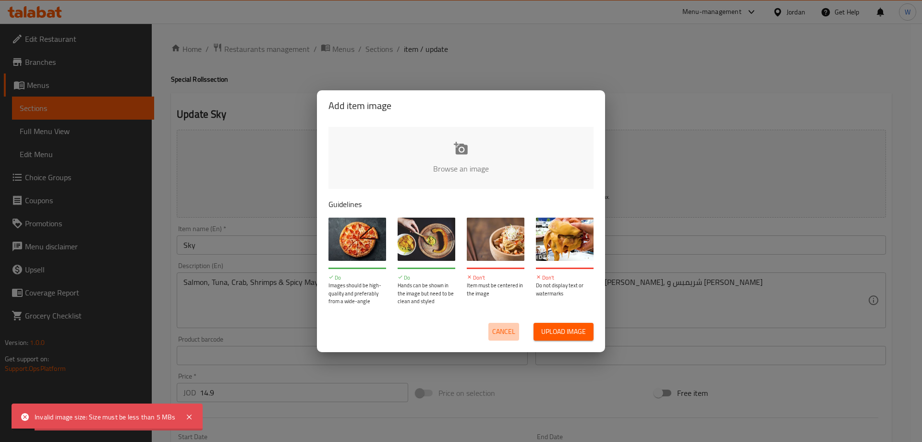
click at [495, 336] on span "Cancel" at bounding box center [503, 332] width 23 height 12
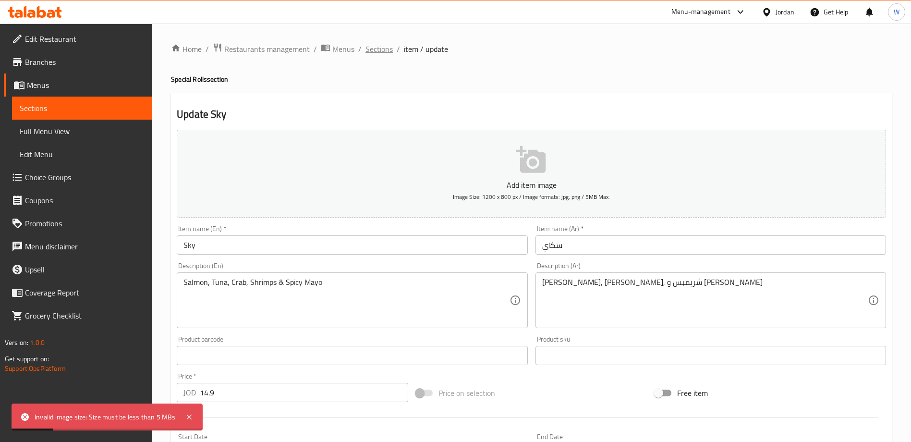
click at [386, 49] on span "Sections" at bounding box center [379, 49] width 27 height 12
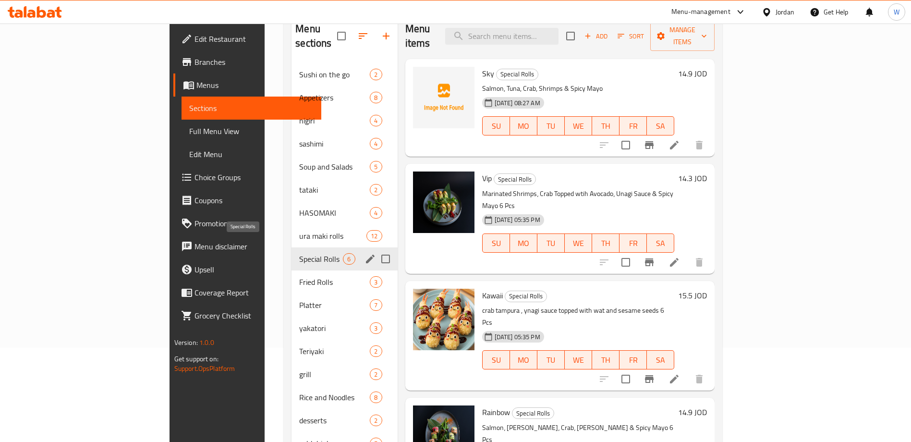
scroll to position [146, 0]
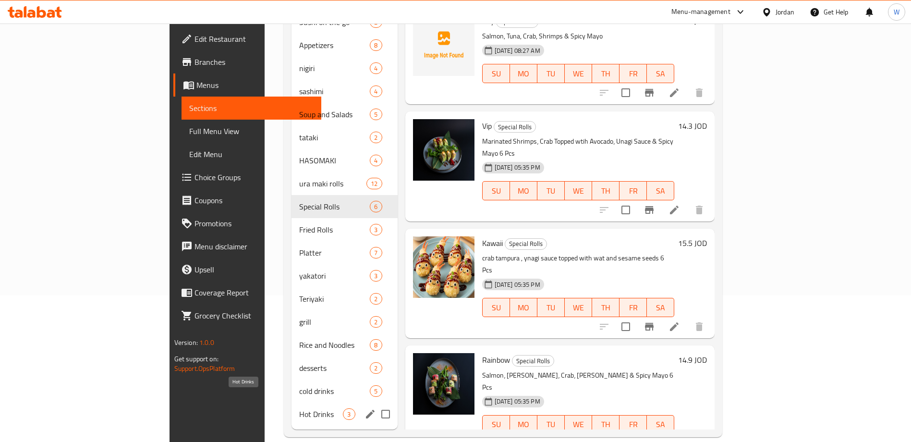
click at [299, 408] on span "Hot Drinks" at bounding box center [321, 414] width 44 height 12
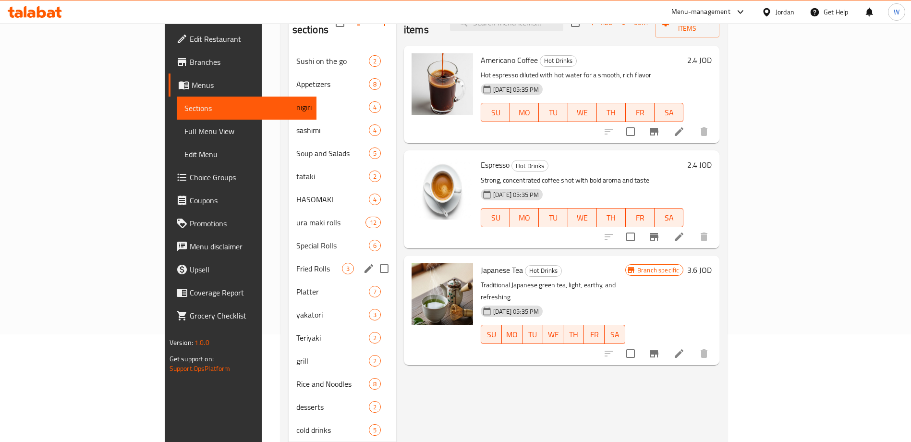
scroll to position [74, 0]
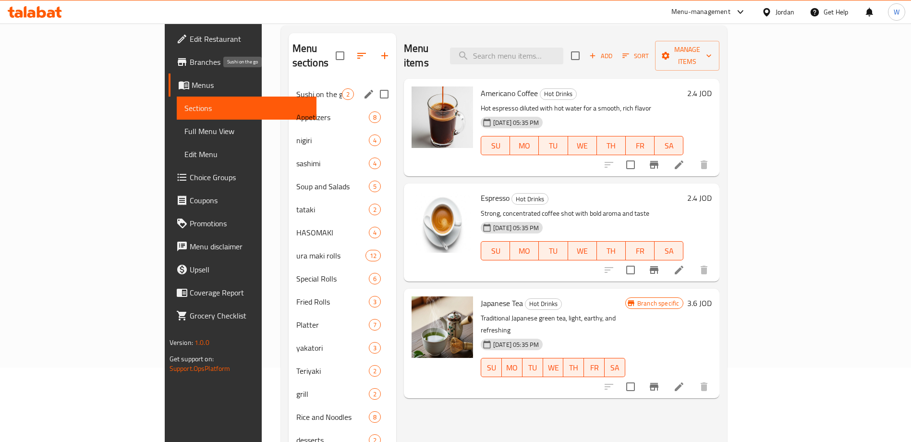
click at [296, 88] on span "Sushi on the go" at bounding box center [319, 94] width 46 height 12
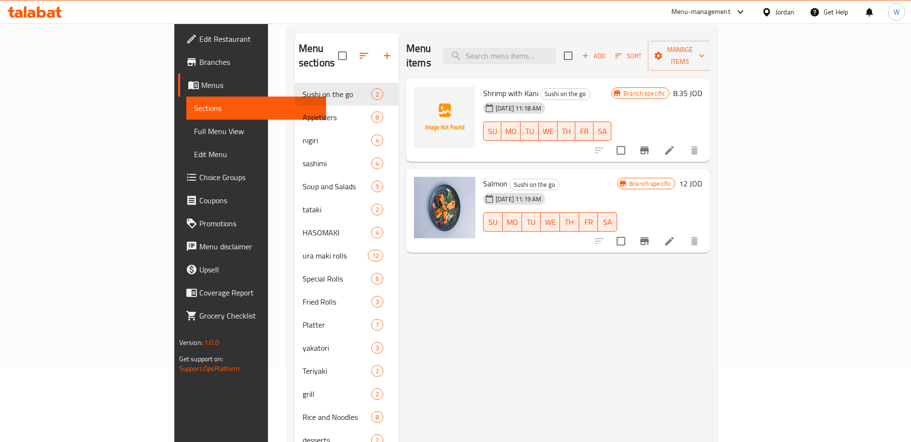
click at [627, 300] on div "Menu items Add Sort Manage items Shrimp with Kani Sushi on the go 01-10-2025 11…" at bounding box center [554, 267] width 311 height 468
click at [607, 50] on span "Add" at bounding box center [594, 55] width 26 height 11
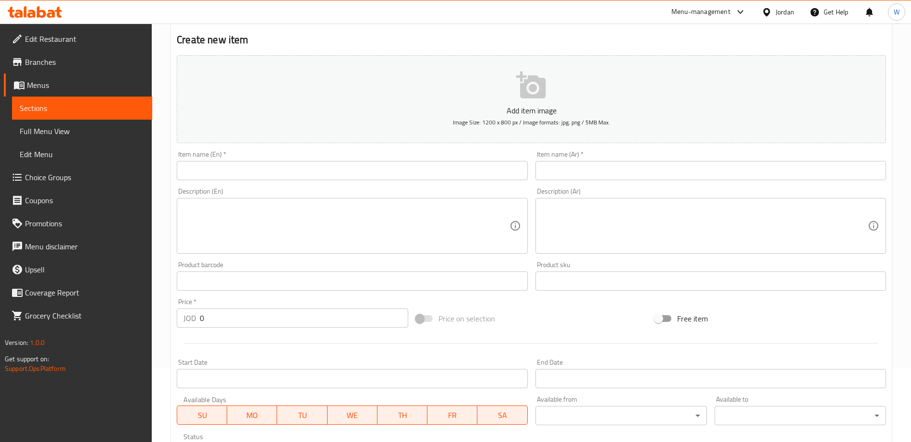
click at [351, 214] on textarea at bounding box center [346, 226] width 326 height 46
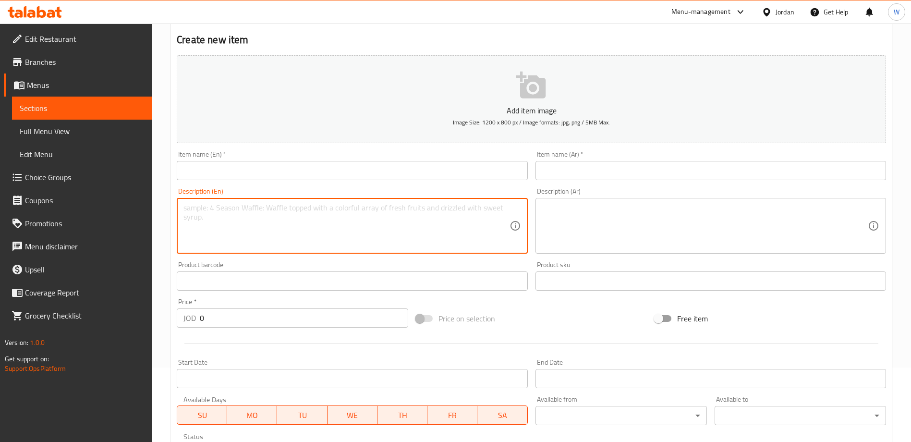
paste textarea "Spicy crab, shrimp tempura,cream cheese, avocado, lettuce & sweet potato"
type textarea "Spicy crab, shrimp tempura,cream cheese, avocado, lettuce & sweet potato"
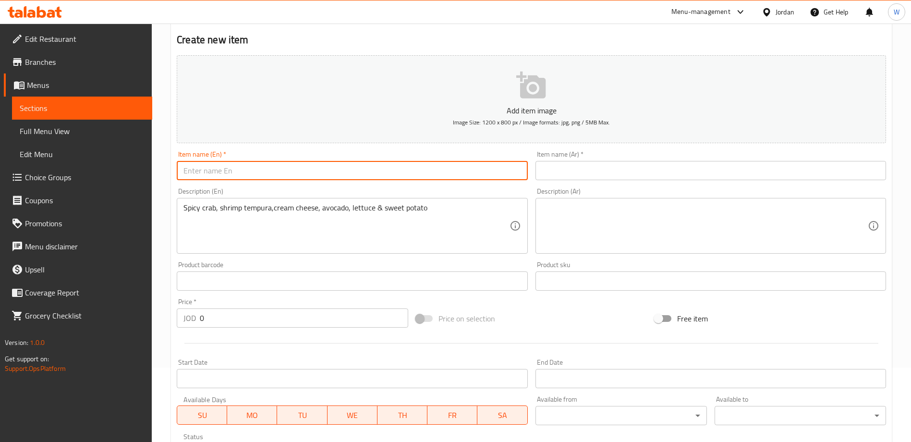
drag, startPoint x: 256, startPoint y: 172, endPoint x: 299, endPoint y: 170, distance: 43.3
click at [255, 172] on input "text" at bounding box center [352, 170] width 351 height 19
paste input "Hot sushi"
type input "Hot sushi"
click at [715, 162] on input "text" at bounding box center [711, 170] width 351 height 19
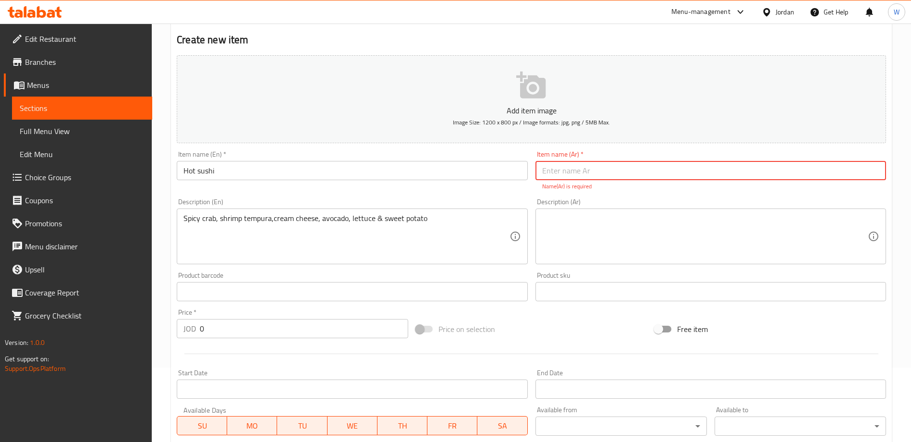
paste input "السوشي الدافي"
type input "السوشي الدافي"
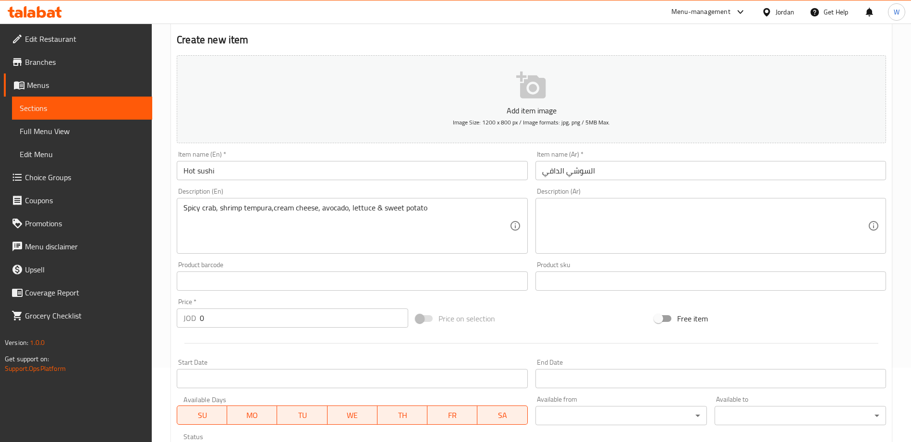
click at [599, 209] on div "Description (Ar)" at bounding box center [711, 226] width 351 height 56
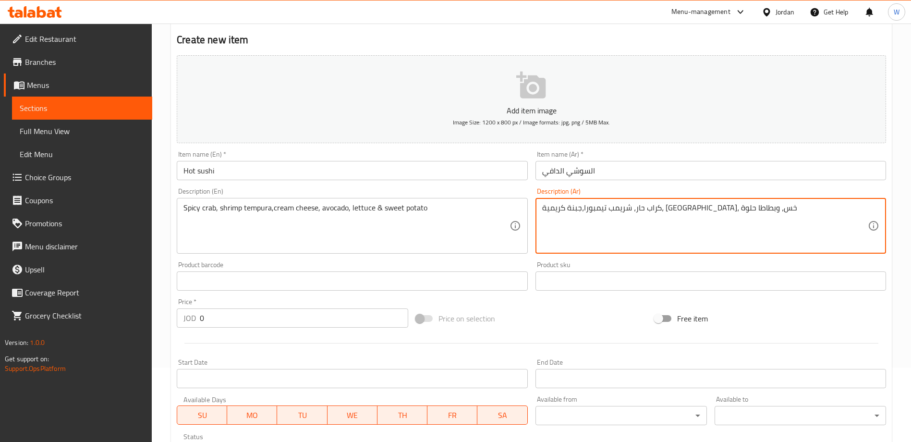
type textarea "كراب حار، شريمب تيمبورا،جبنة كريمية، افوكادو، خس، وبطاطا حلوة"
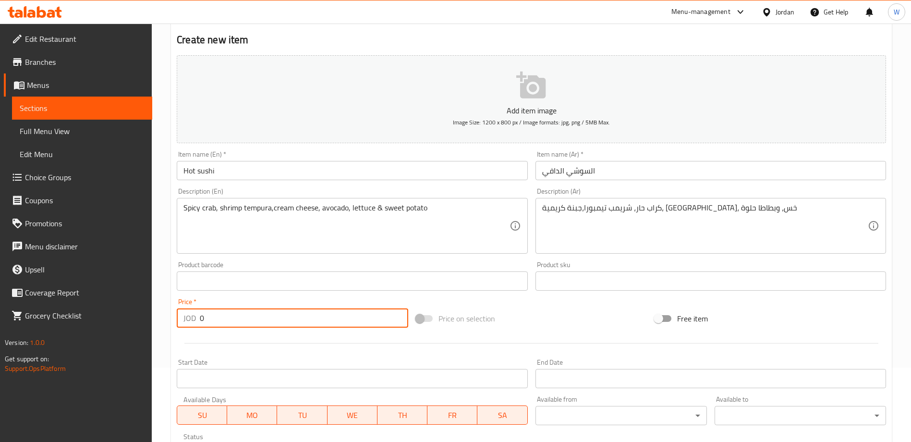
click at [253, 316] on input "0" at bounding box center [304, 317] width 208 height 19
type input "6"
click at [357, 290] on input "text" at bounding box center [352, 280] width 351 height 19
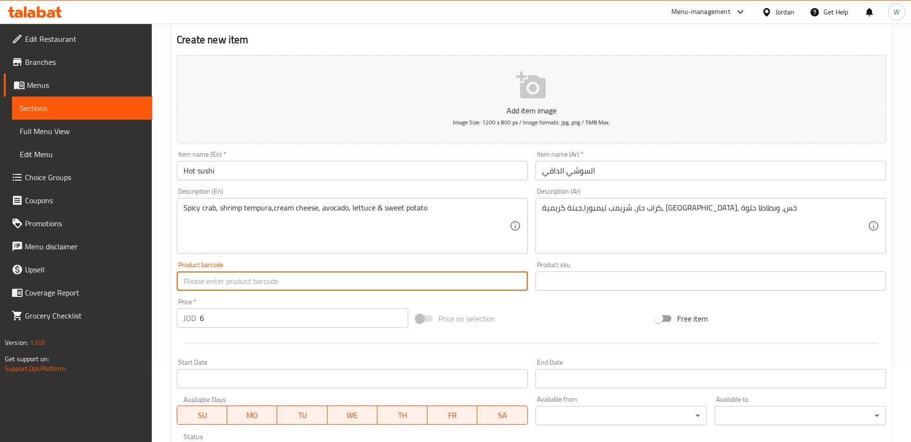
click at [355, 299] on div "Price   * JOD 6 Price *" at bounding box center [293, 312] width 232 height 29
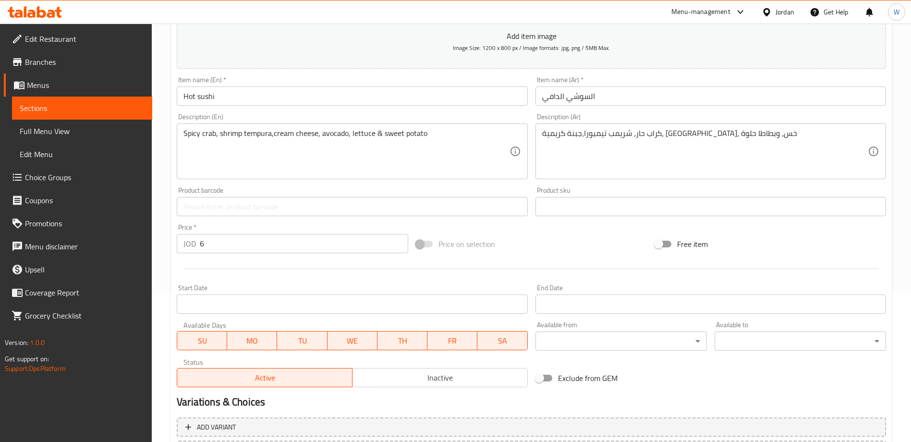
scroll to position [237, 0]
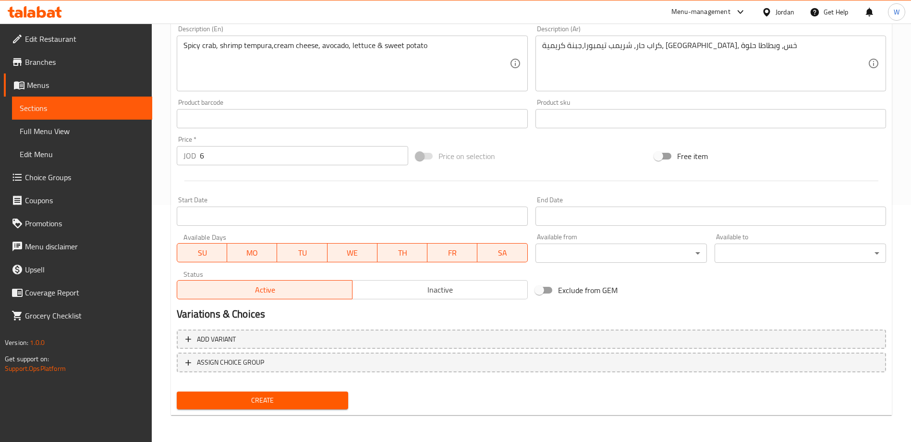
click at [313, 397] on span "Create" at bounding box center [262, 400] width 156 height 12
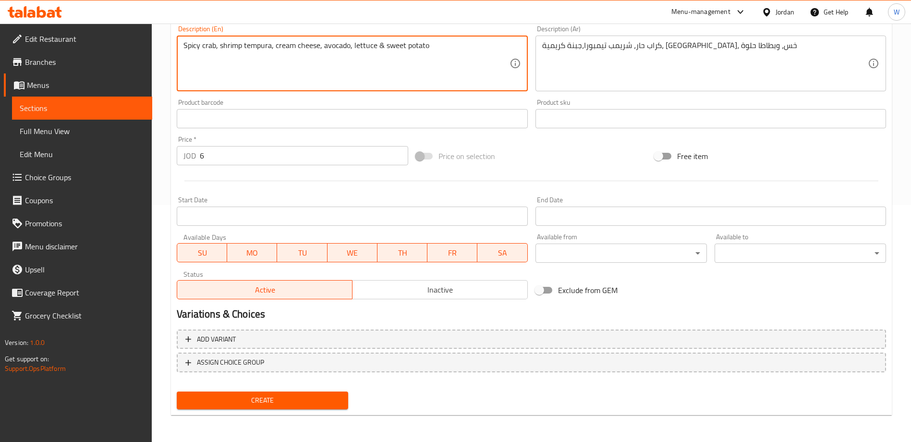
type textarea "Spicy crab, shrimp tempura, cream cheese, avocado, lettuce & sweet potato"
click at [314, 399] on span "Create" at bounding box center [262, 400] width 156 height 12
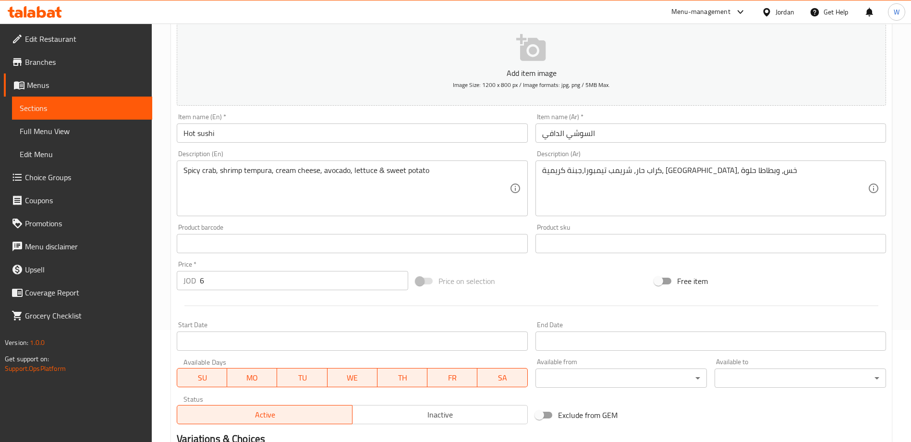
scroll to position [21, 0]
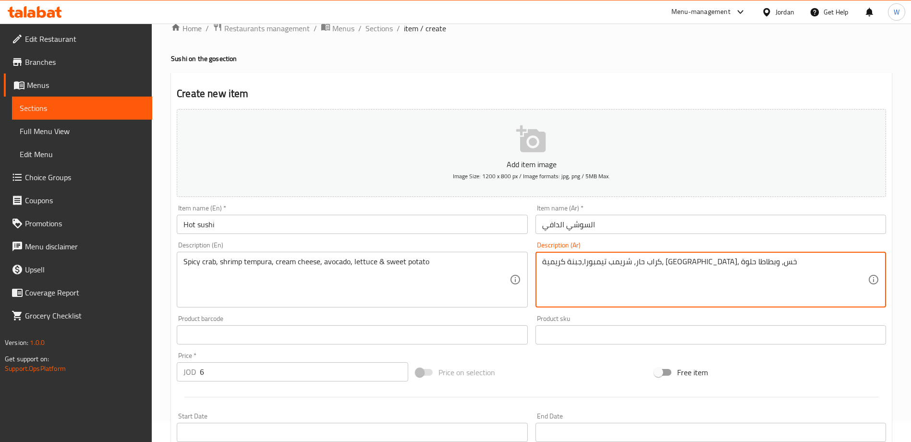
click at [604, 260] on textarea "كراب حار، شريمب تيمبورا،جبنة كريمية، افوكادو، خس، وبطاطا حلوة" at bounding box center [705, 280] width 326 height 46
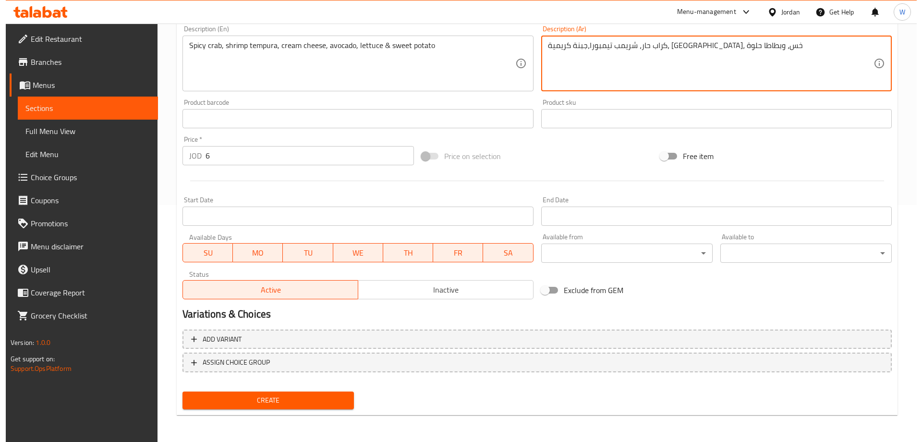
scroll to position [0, 0]
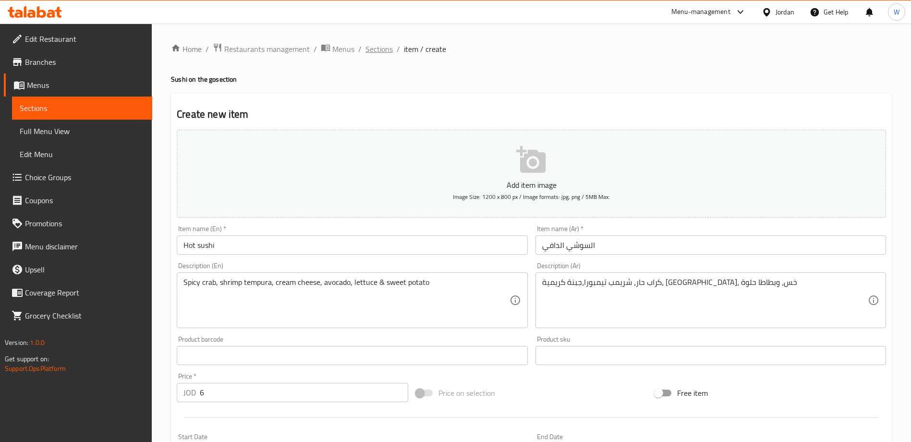
click at [373, 44] on span "Sections" at bounding box center [379, 49] width 27 height 12
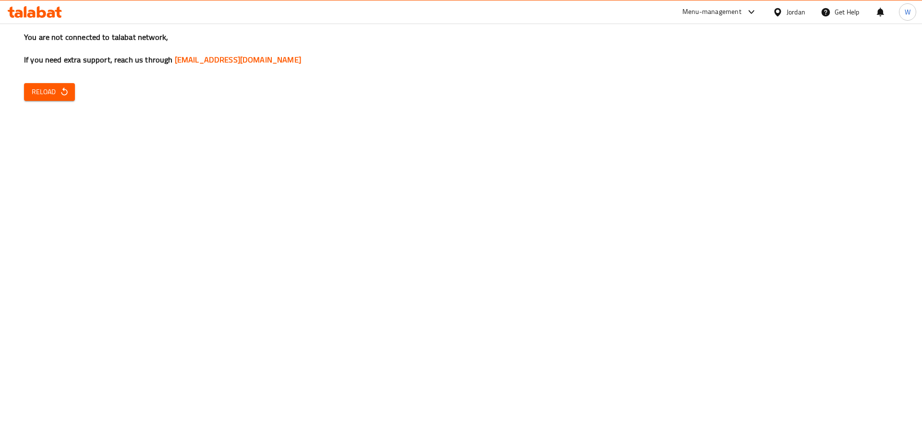
click at [580, 255] on div "You are not connected to talabat network, If you need extra support, reach us t…" at bounding box center [461, 221] width 922 height 442
click at [56, 104] on div "You are not connected to talabat network, If you need extra support, reach us t…" at bounding box center [461, 221] width 922 height 442
click at [55, 91] on span "Reload" at bounding box center [50, 92] width 36 height 12
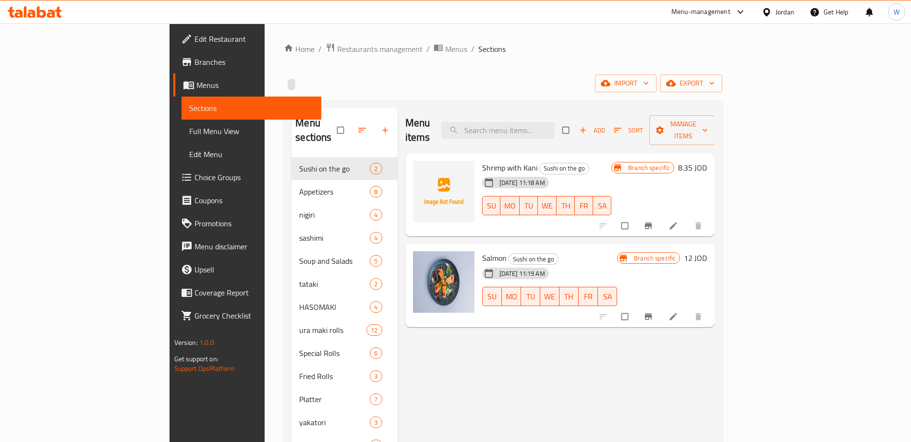
drag, startPoint x: 516, startPoint y: 383, endPoint x: 525, endPoint y: 317, distance: 66.0
click at [516, 382] on div "Menu items Add Sort Manage items Shrimp with Kani Sushi on the go [DATE] 11:18 …" at bounding box center [556, 342] width 317 height 468
click at [555, 126] on input "search" at bounding box center [497, 130] width 113 height 17
click at [605, 125] on span "Add" at bounding box center [592, 130] width 26 height 11
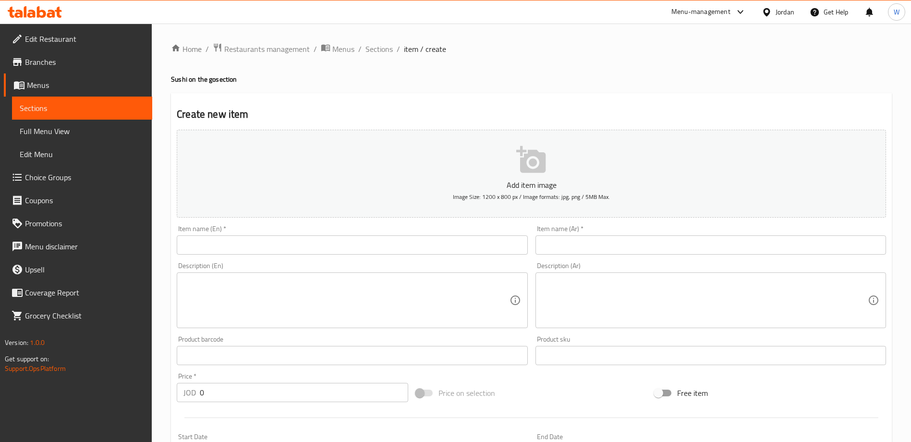
click at [471, 245] on input "text" at bounding box center [352, 244] width 351 height 19
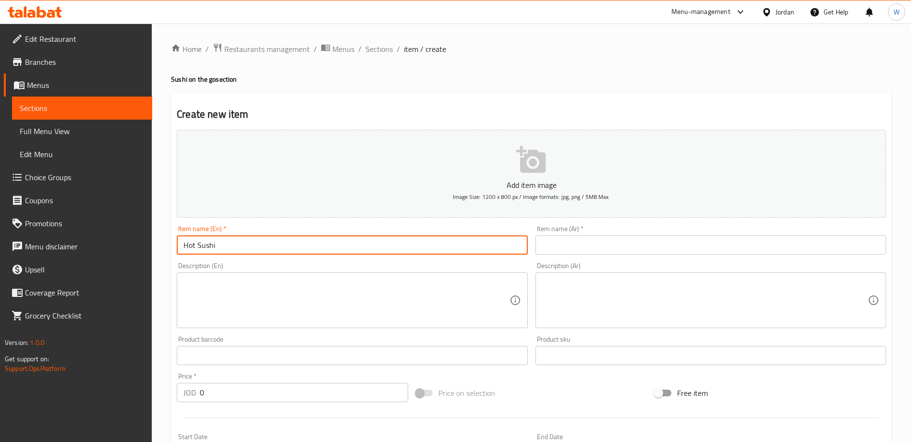
type input "Hot Sushi"
click at [461, 301] on textarea at bounding box center [346, 301] width 326 height 46
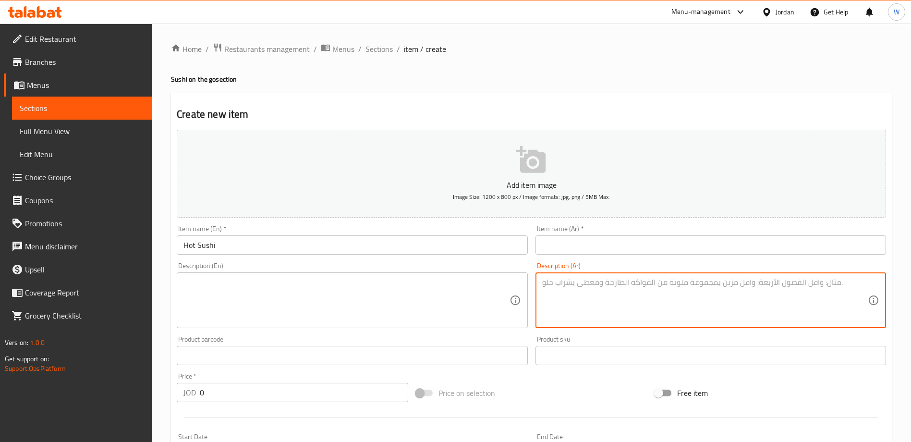
click at [672, 287] on textarea at bounding box center [705, 301] width 326 height 46
paste textarea "كراب حار، شريمب تيمبورا،جبنة كريمية، افوكادو، خس، وبطاطا حلوة"
type textarea "كراب حار، شريمب تيمبورا،جبنة كريمية، افوكادو، خس، وبطاطا حلوة"
click at [623, 244] on input "text" at bounding box center [711, 244] width 351 height 19
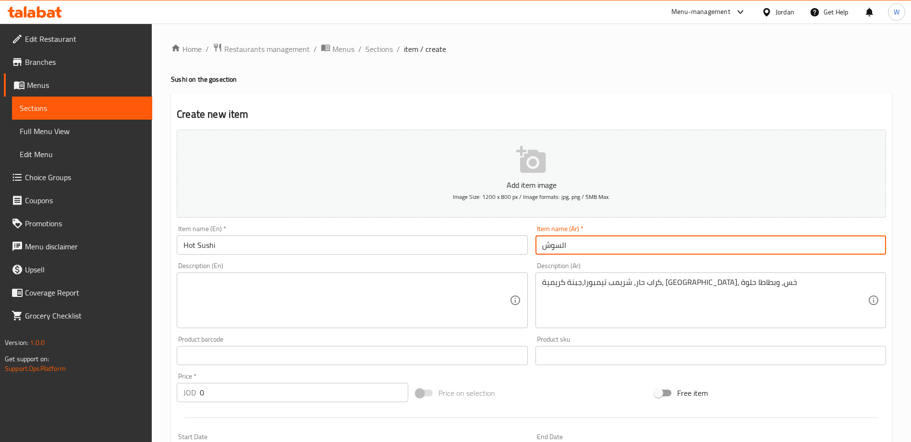
type input "السوشي الدافي"
click at [347, 289] on textarea at bounding box center [346, 301] width 326 height 46
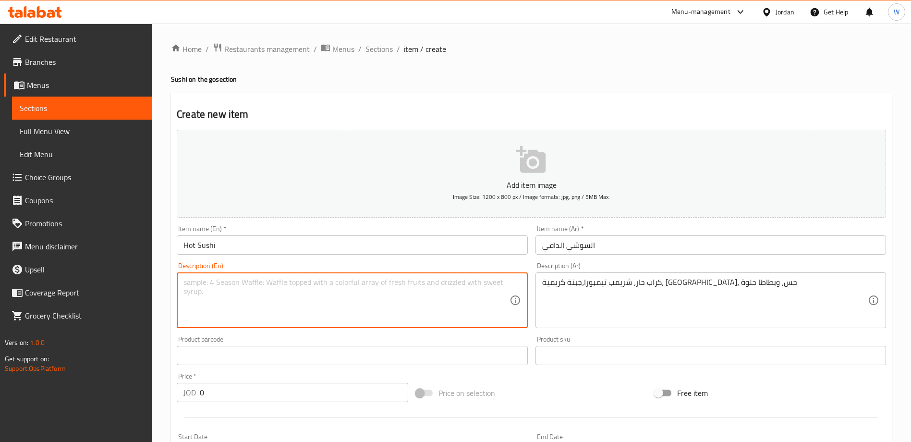
paste textarea "Spicy crab, shrimp tempura,cream cheese, avocado, lettuce & sweet potato"
drag, startPoint x: 271, startPoint y: 280, endPoint x: 275, endPoint y: 284, distance: 5.8
click at [271, 280] on textarea "Spicy crab, shrimp tempura,cream cheese, avocado, lettuce & sweet potato" at bounding box center [346, 301] width 326 height 46
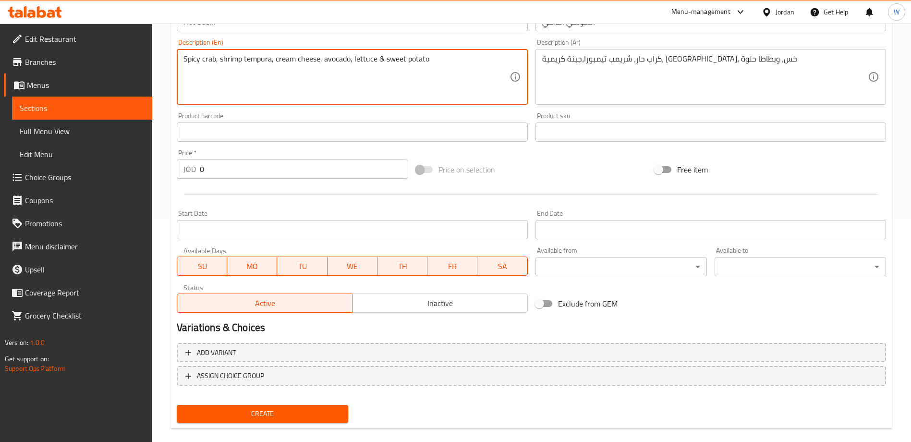
scroll to position [237, 0]
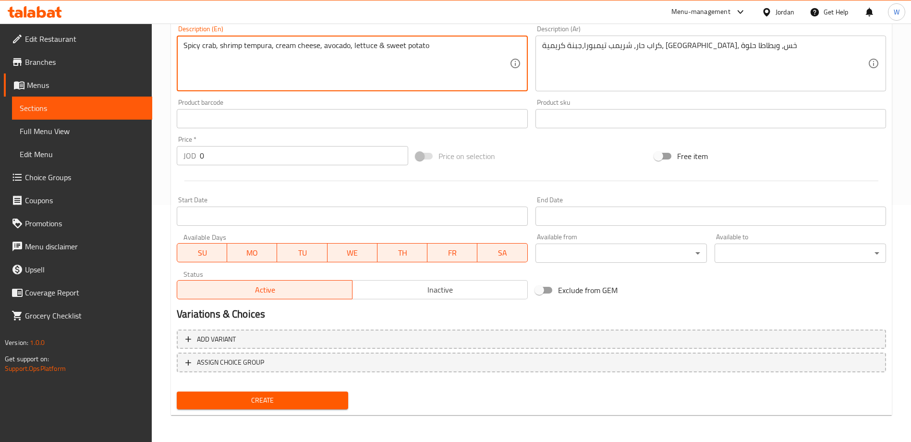
type textarea "Spicy crab, shrimp tempura, cream cheese, avocado, lettuce & sweet potato"
click at [229, 163] on input "0" at bounding box center [304, 155] width 208 height 19
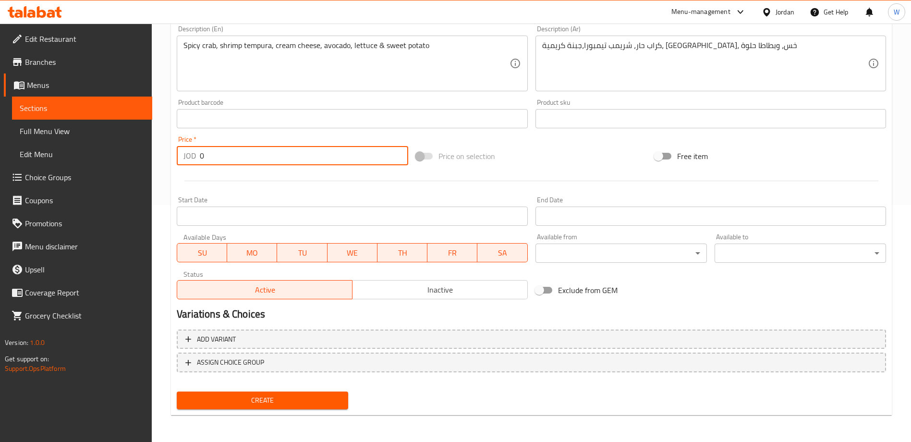
click at [229, 163] on input "0" at bounding box center [304, 155] width 208 height 19
type input "6"
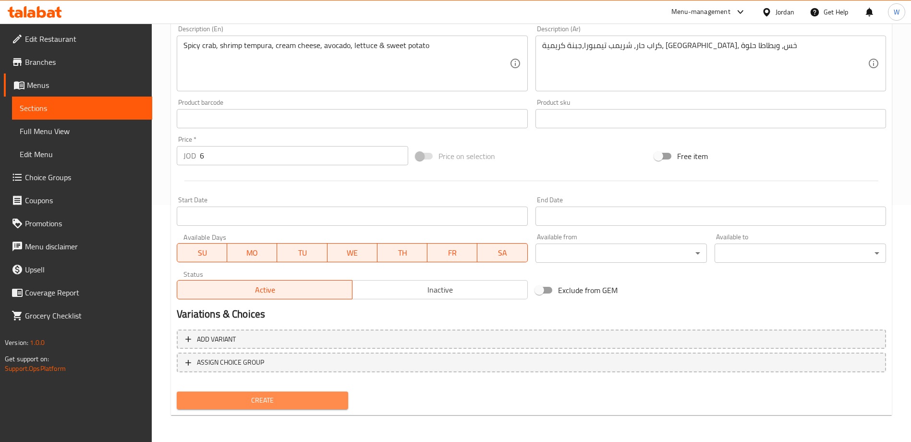
click at [305, 395] on span "Create" at bounding box center [262, 400] width 156 height 12
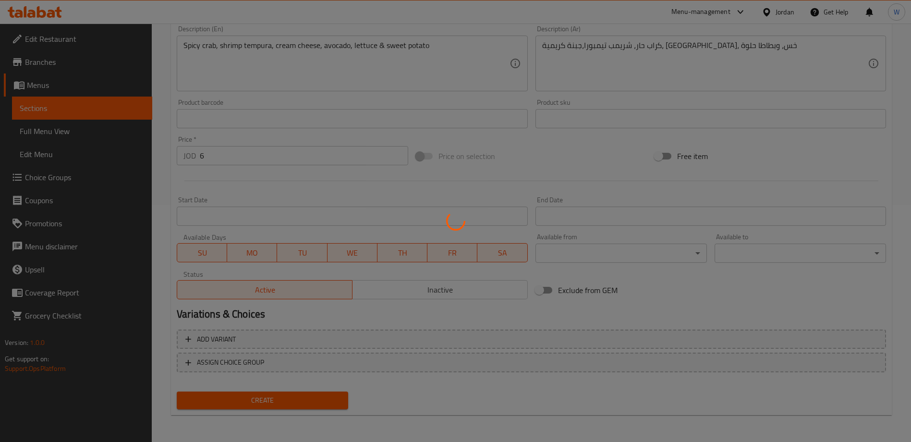
type input "0"
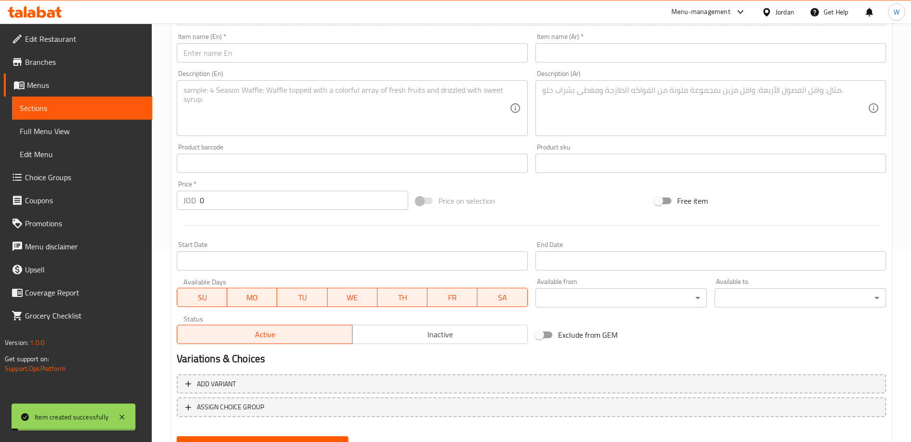
scroll to position [0, 0]
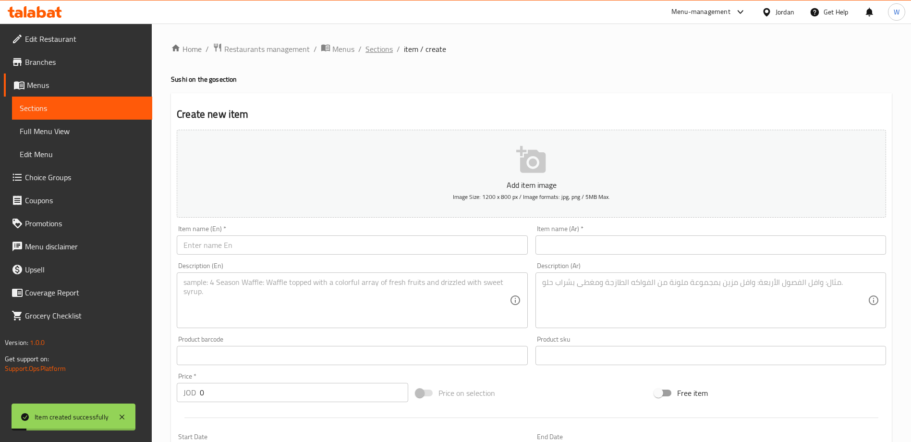
click at [379, 49] on span "Sections" at bounding box center [379, 49] width 27 height 12
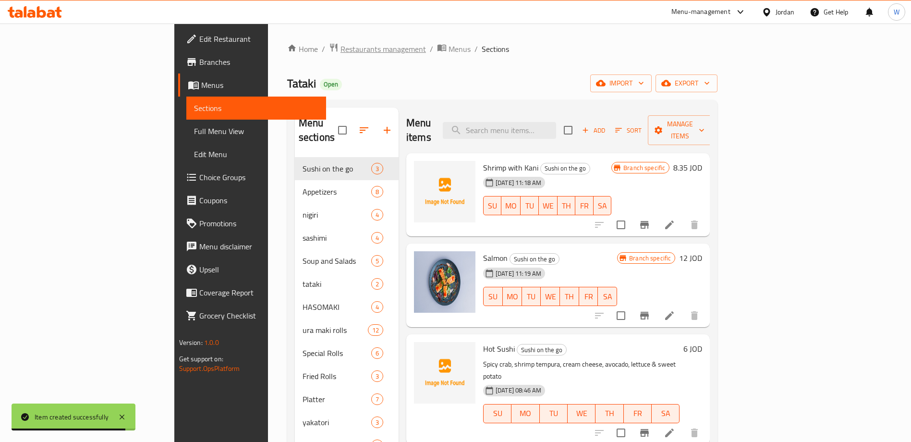
click at [341, 43] on span "Restaurants management" at bounding box center [383, 49] width 85 height 12
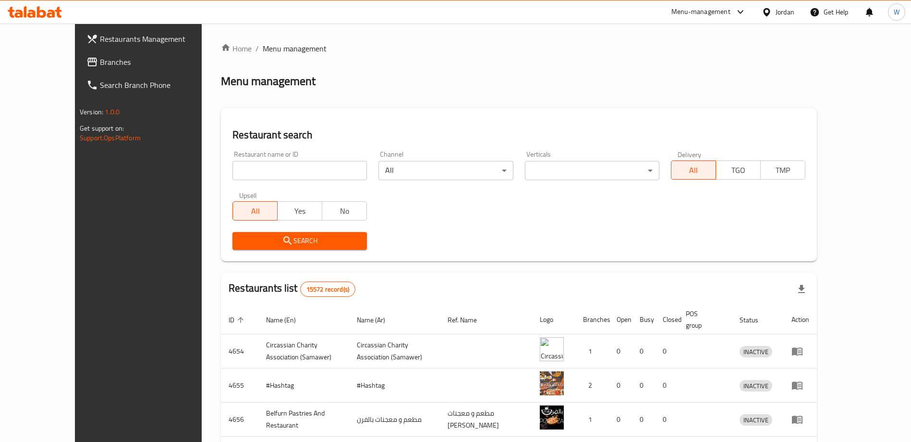
click at [232, 171] on input "search" at bounding box center [299, 170] width 134 height 19
click button "Search" at bounding box center [299, 241] width 134 height 18
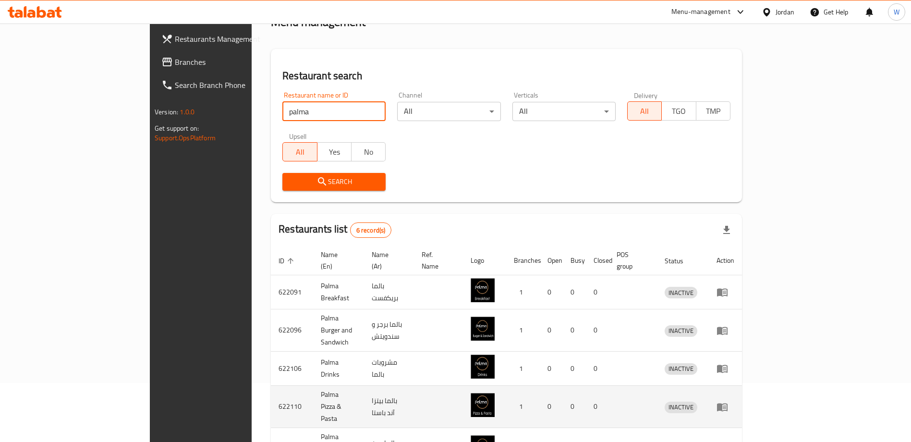
scroll to position [138, 0]
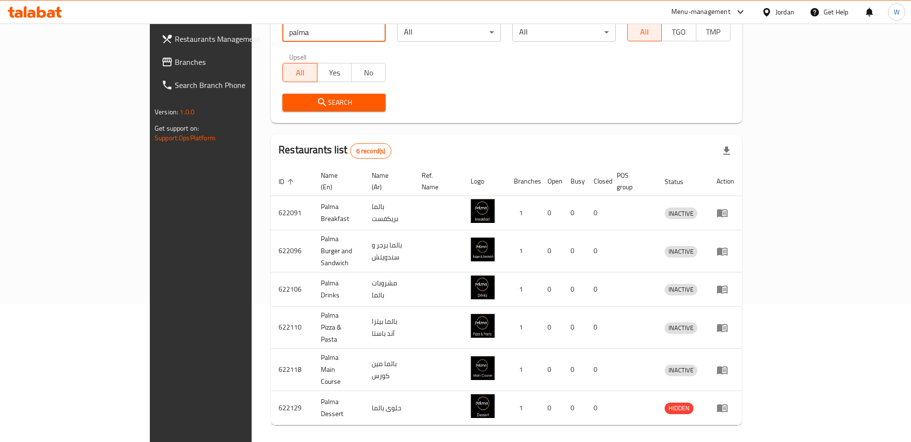
click at [282, 32] on input "palma" at bounding box center [333, 32] width 103 height 19
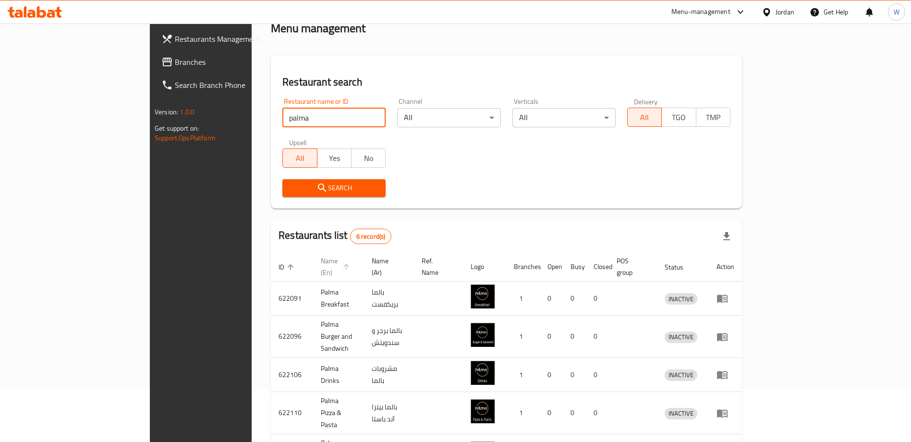
scroll to position [0, 0]
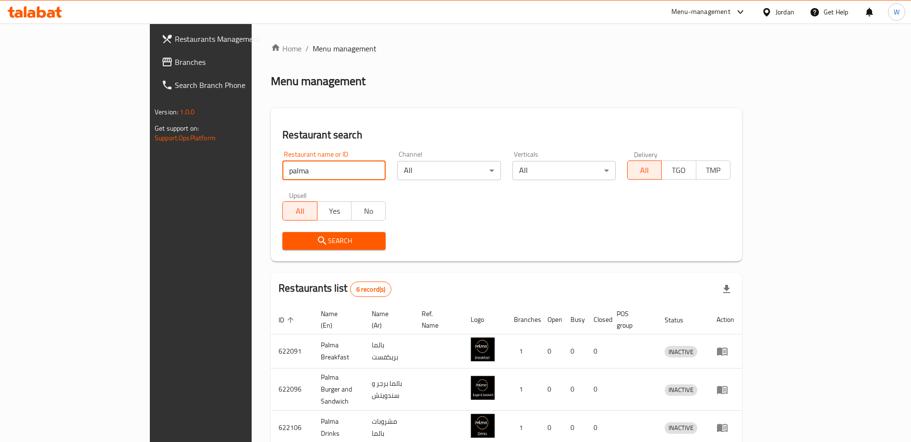
paste input "Palm"
click button "Search" at bounding box center [333, 241] width 103 height 18
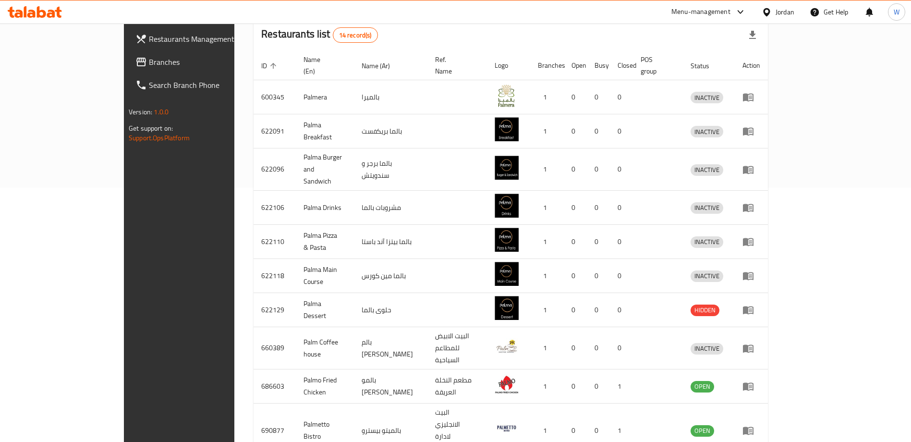
scroll to position [275, 0]
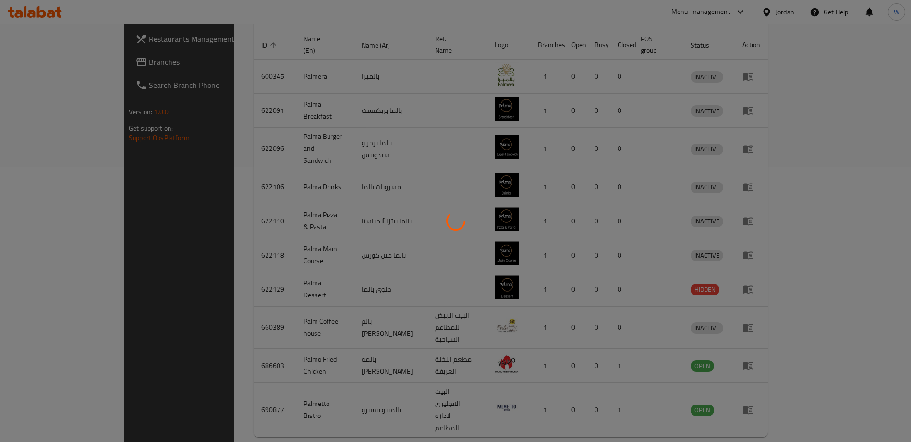
scroll to position [70, 0]
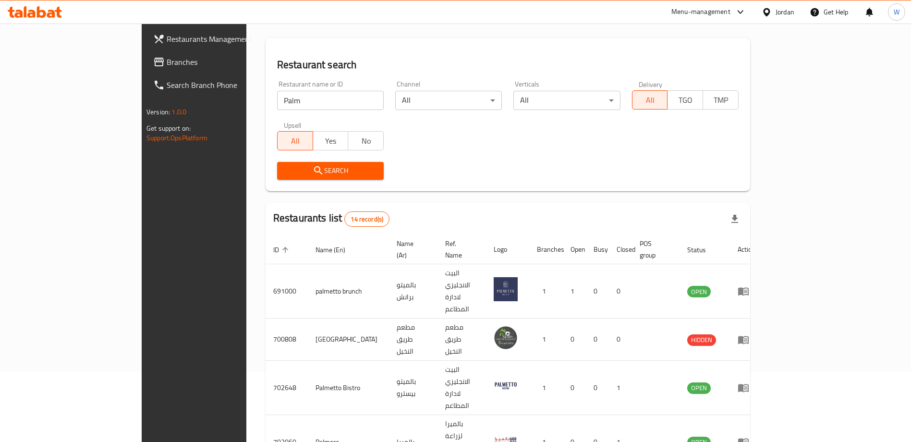
click at [277, 103] on input "Palm" at bounding box center [330, 100] width 107 height 19
type input "hfc"
click button "Search" at bounding box center [330, 171] width 107 height 18
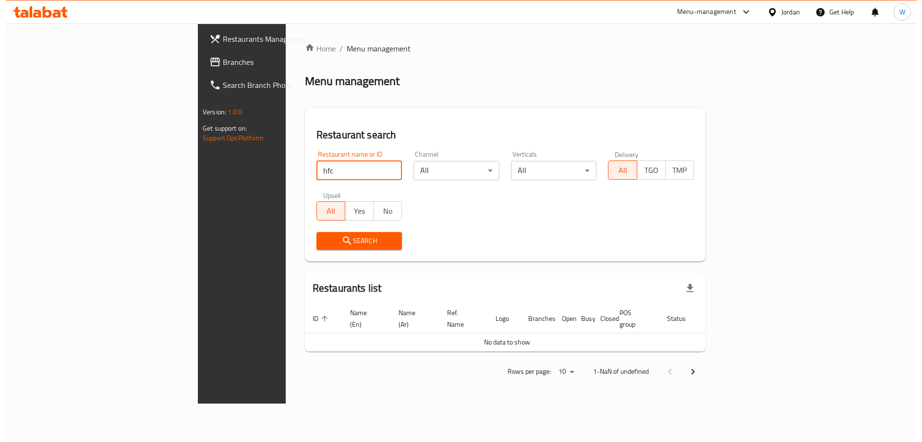
scroll to position [0, 0]
click at [407, 261] on div "Restaurant search Restaurant name or ID hfc Restaurant name or ID Channel All ​…" at bounding box center [505, 184] width 401 height 153
click at [316, 164] on input "hfc" at bounding box center [359, 170] width 86 height 19
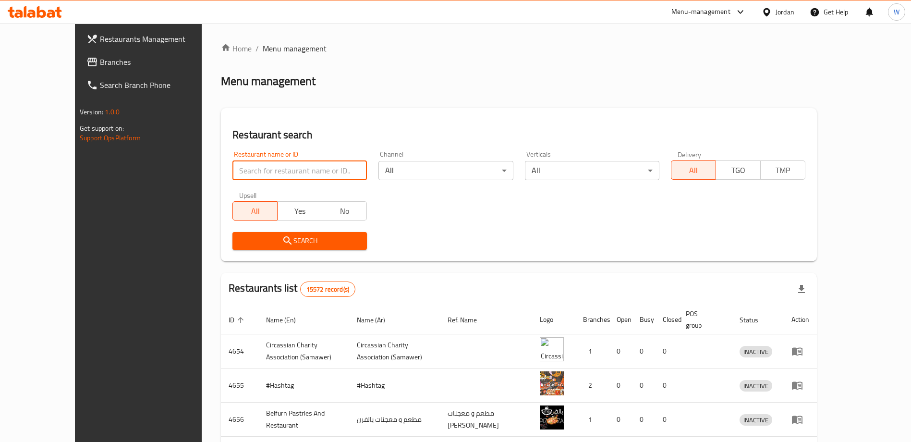
click at [299, 174] on input "search" at bounding box center [299, 170] width 134 height 19
paste input "hfc"
click button "Search" at bounding box center [299, 241] width 134 height 18
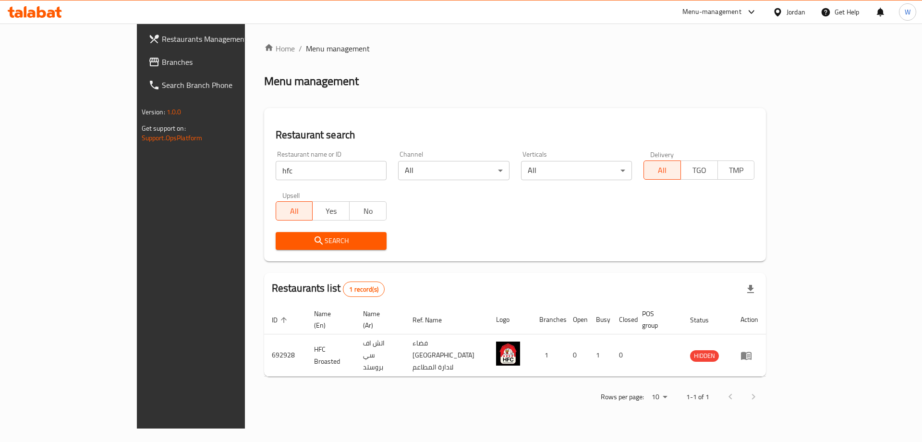
click at [711, 259] on div "Restaurant search Restaurant name or ID hfc Restaurant name or ID Channel All ​…" at bounding box center [515, 184] width 502 height 153
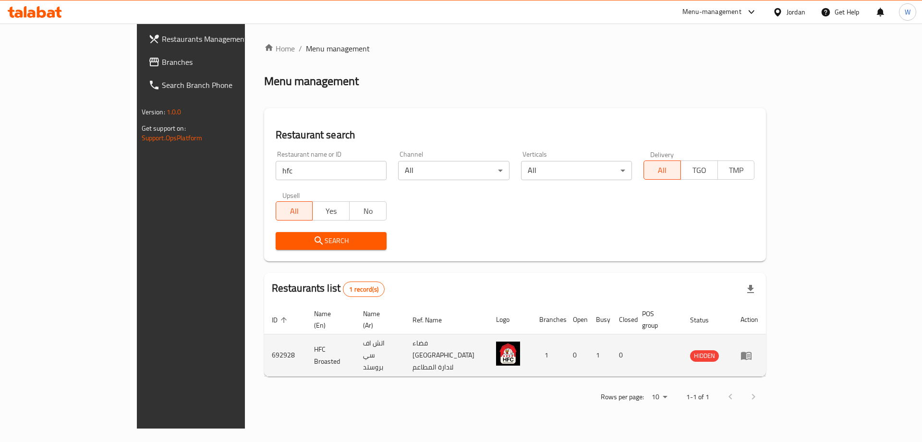
click at [264, 335] on td "692928" at bounding box center [285, 355] width 42 height 42
copy td "692928"
click at [306, 343] on td "HFC Broasted" at bounding box center [330, 355] width 49 height 42
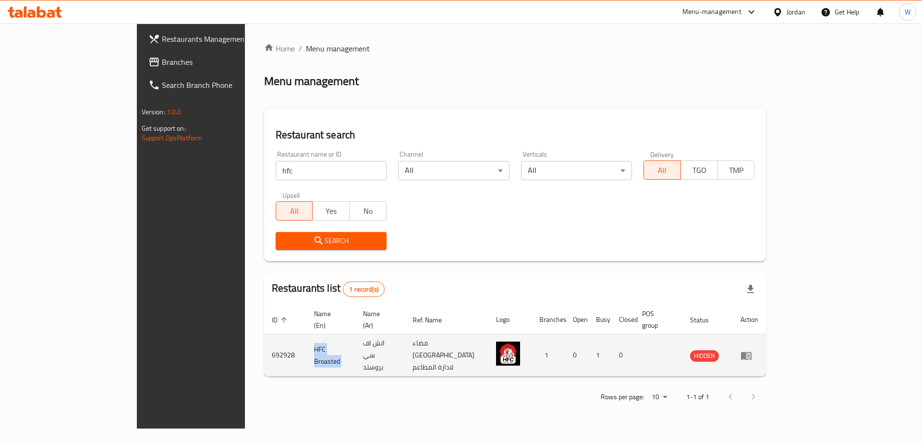
click at [306, 343] on td "HFC Broasted" at bounding box center [330, 355] width 49 height 42
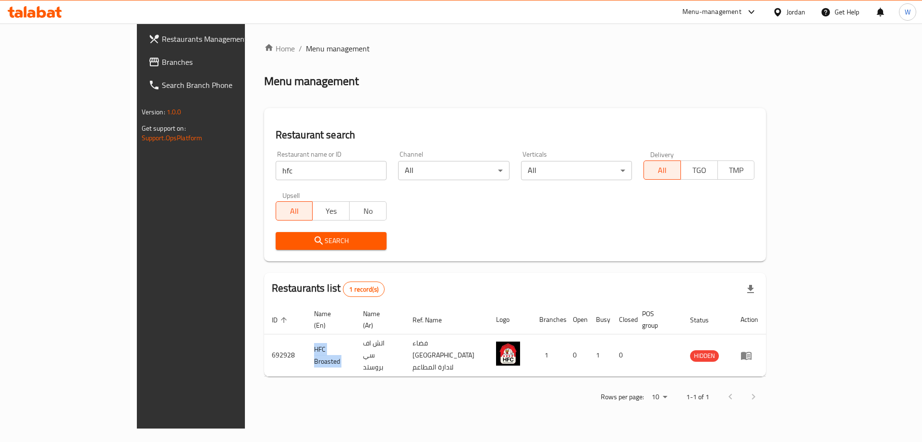
copy td "HFC Broasted"
click at [276, 168] on input "hfc" at bounding box center [331, 170] width 111 height 19
click at [276, 169] on input "hfc" at bounding box center [331, 170] width 111 height 19
paste input "Neuro"
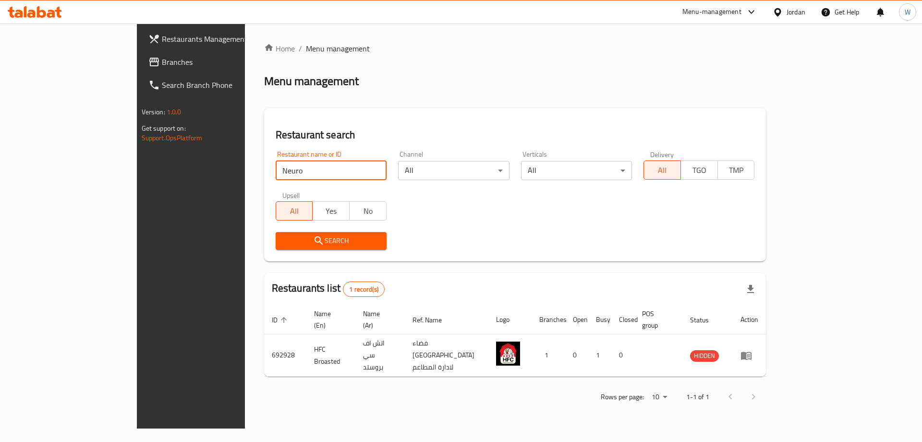
type input "Neuro"
click button "Search" at bounding box center [331, 241] width 111 height 18
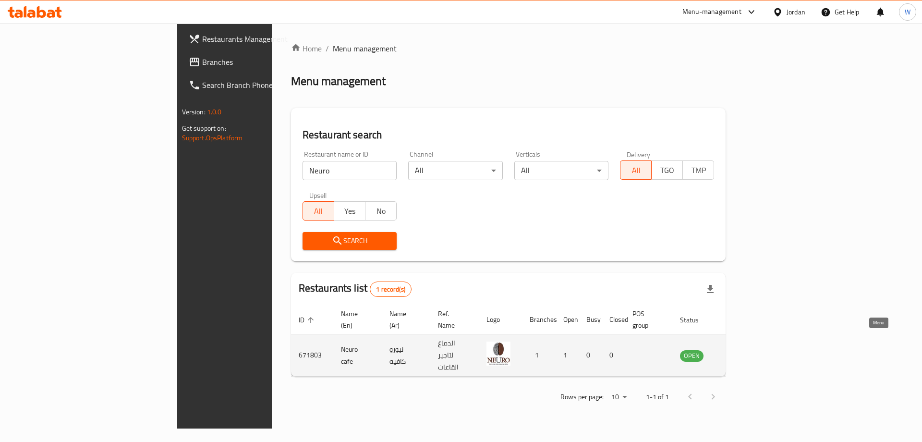
click at [742, 352] on icon "enhanced table" at bounding box center [736, 356] width 11 height 8
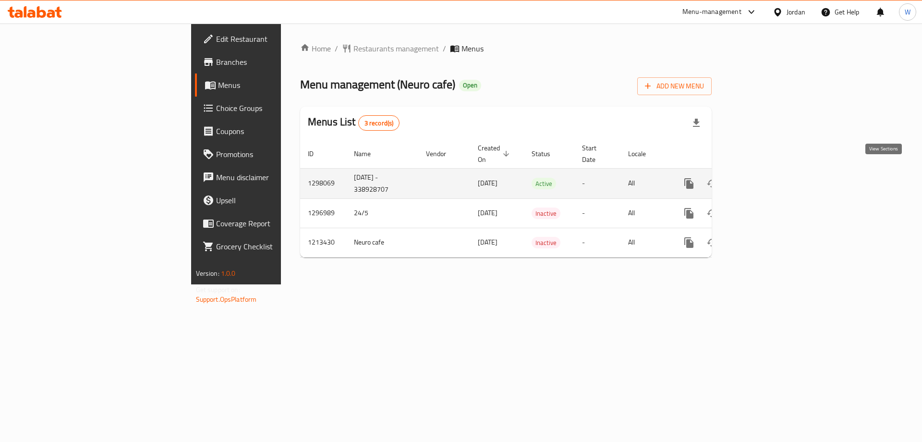
click at [770, 172] on link "enhanced table" at bounding box center [758, 183] width 23 height 23
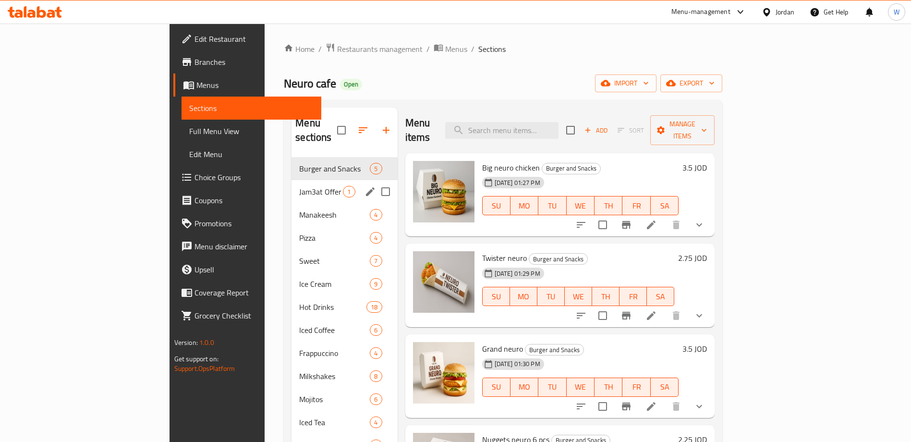
click at [292, 185] on div "Jam3at Offer 1" at bounding box center [345, 191] width 106 height 23
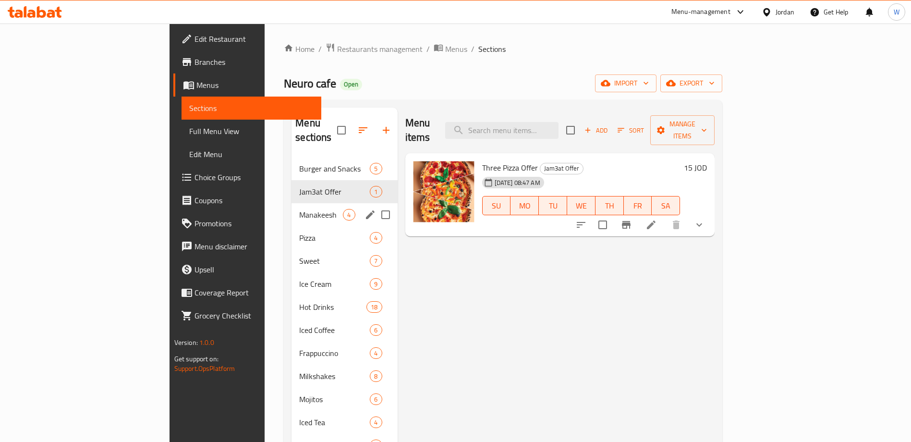
click at [292, 207] on div "Manakeesh 4" at bounding box center [345, 214] width 106 height 23
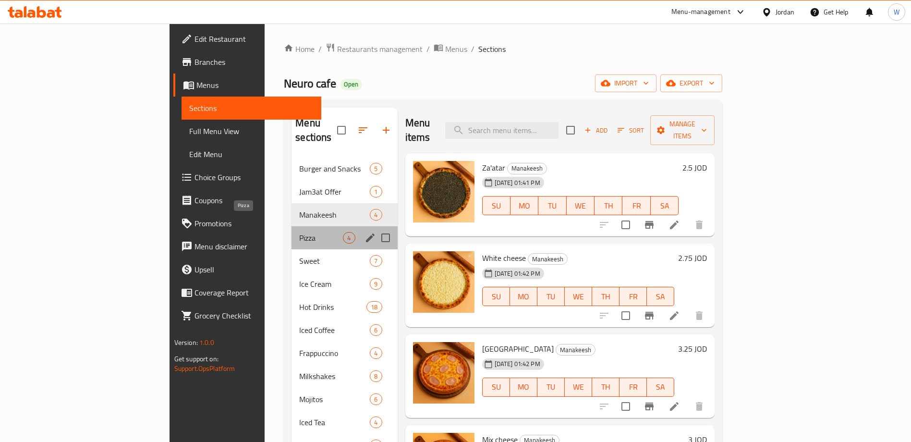
click at [299, 232] on span "Pizza" at bounding box center [321, 238] width 44 height 12
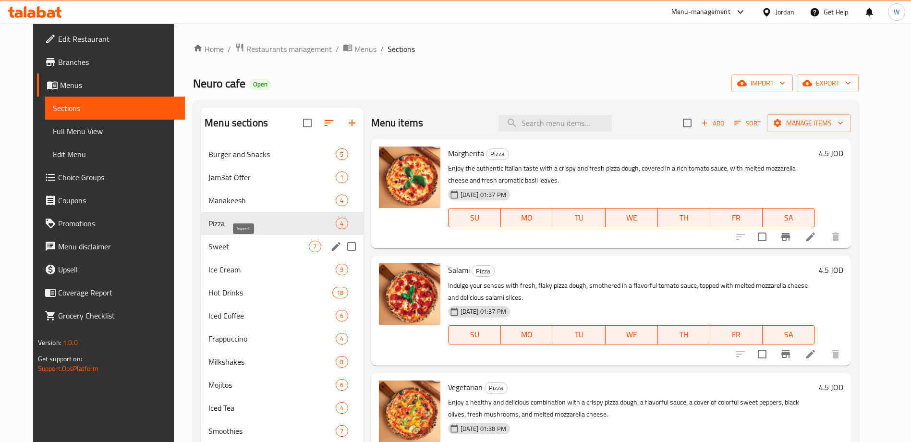
click at [244, 243] on span "Sweet" at bounding box center [258, 247] width 100 height 12
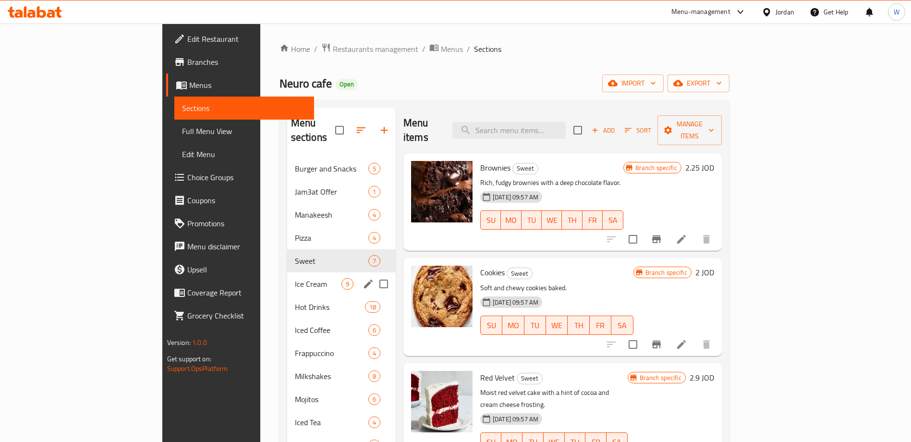
scroll to position [134, 0]
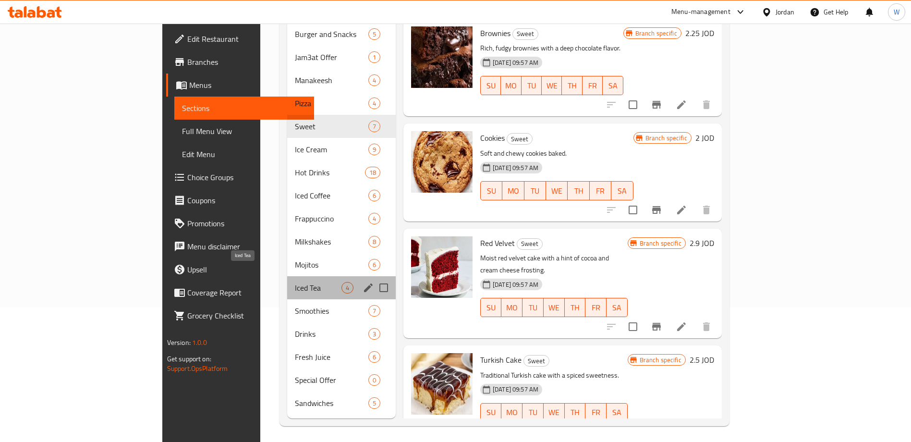
click at [295, 282] on span "Iced Tea" at bounding box center [318, 288] width 47 height 12
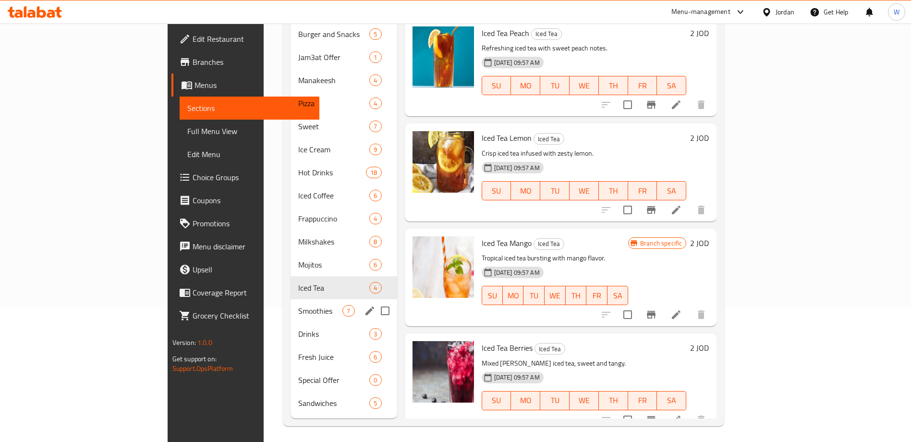
click at [291, 302] on div "Smoothies 7" at bounding box center [344, 310] width 107 height 23
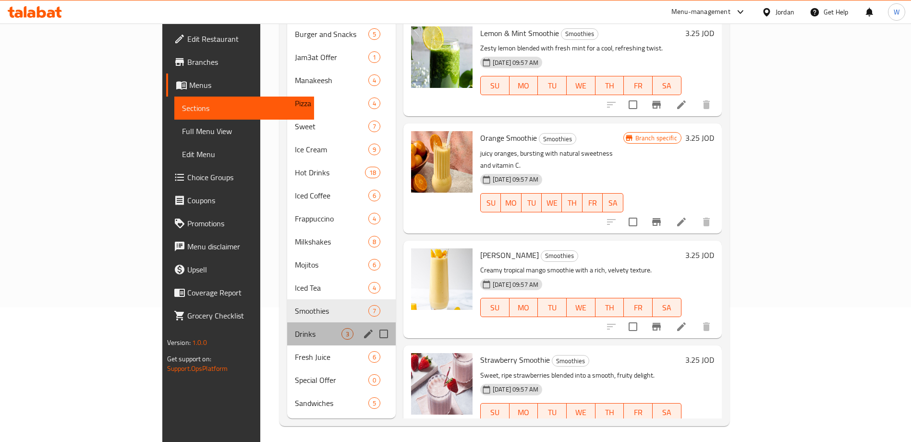
click at [287, 328] on div "Drinks 3" at bounding box center [341, 333] width 109 height 23
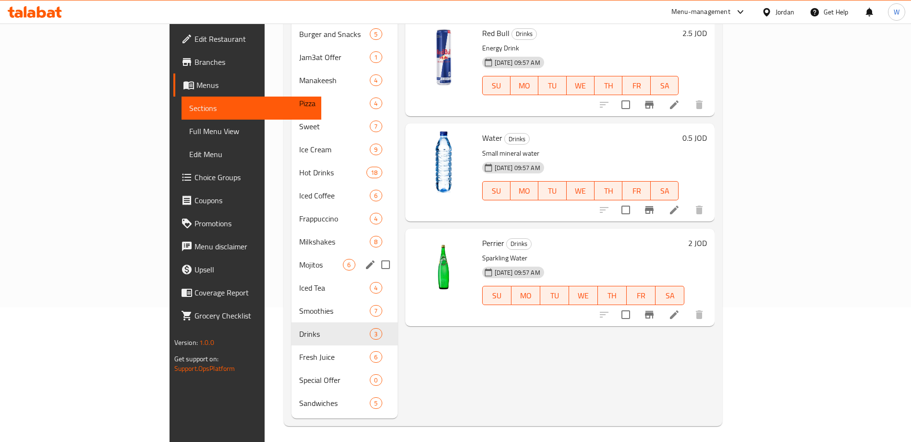
click at [292, 258] on div "Mojitos 6" at bounding box center [345, 264] width 106 height 23
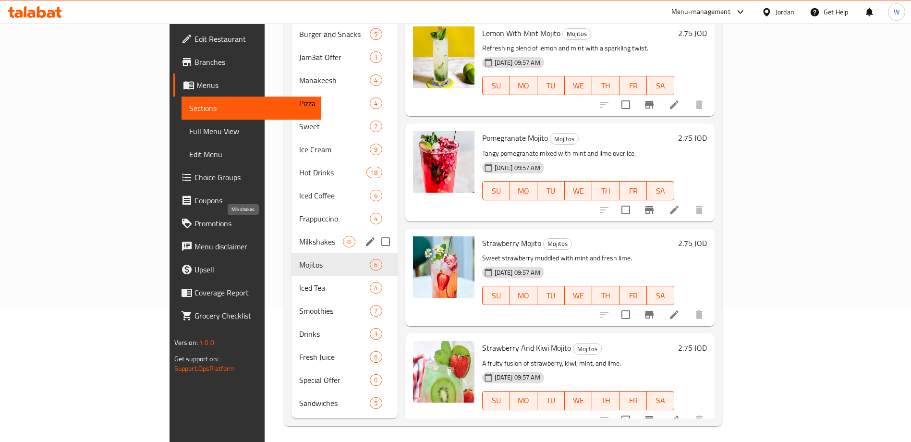
click at [299, 236] on span "Milkshakes" at bounding box center [321, 242] width 44 height 12
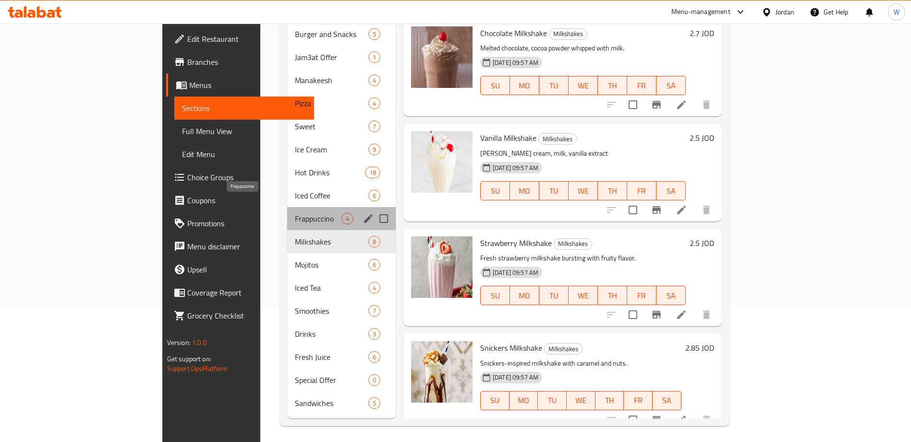
click at [295, 213] on span "Frappuccino" at bounding box center [318, 219] width 47 height 12
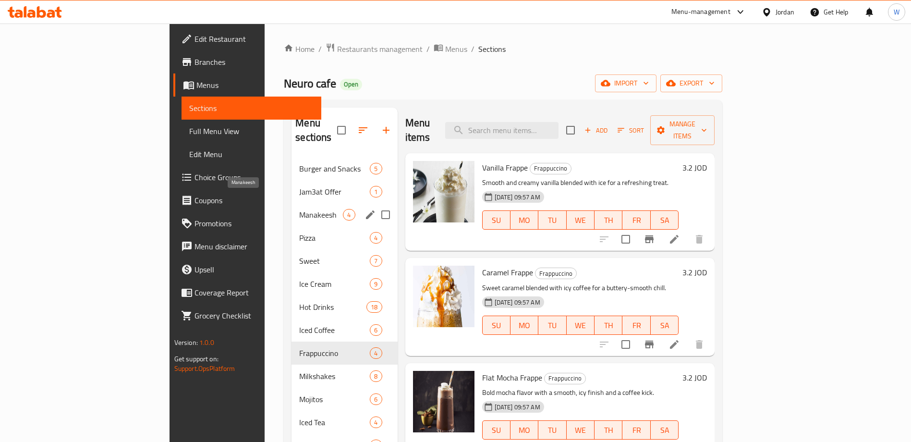
click at [299, 209] on span "Manakeesh" at bounding box center [321, 215] width 44 height 12
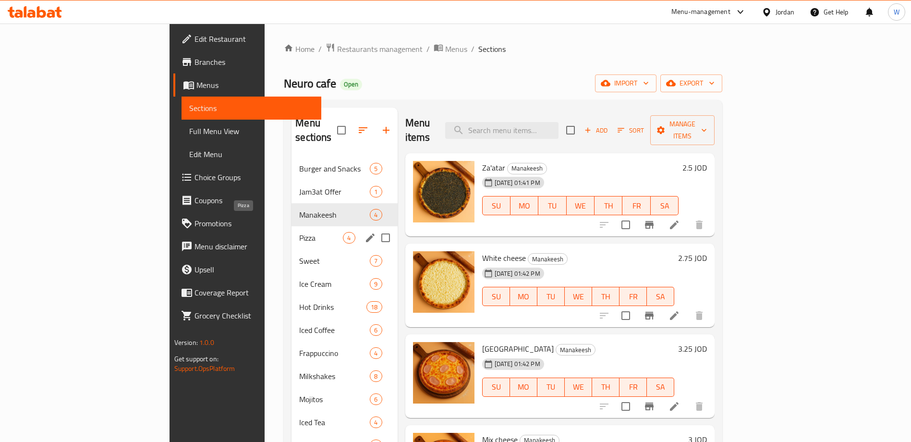
click at [299, 232] on span "Pizza" at bounding box center [321, 238] width 44 height 12
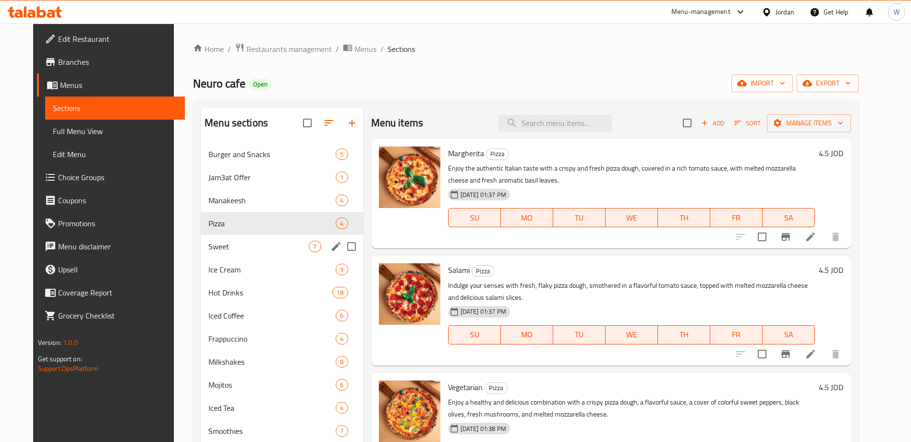
click at [219, 256] on div "Sweet 7" at bounding box center [282, 246] width 162 height 23
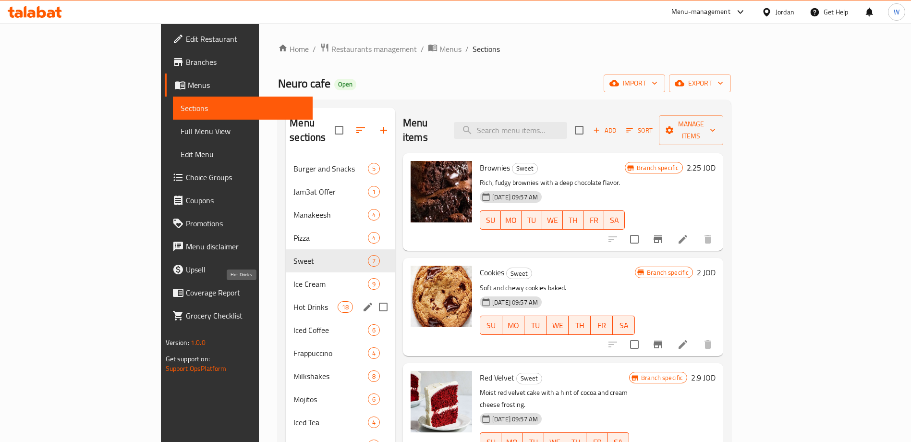
click at [293, 301] on span "Hot Drinks" at bounding box center [315, 307] width 44 height 12
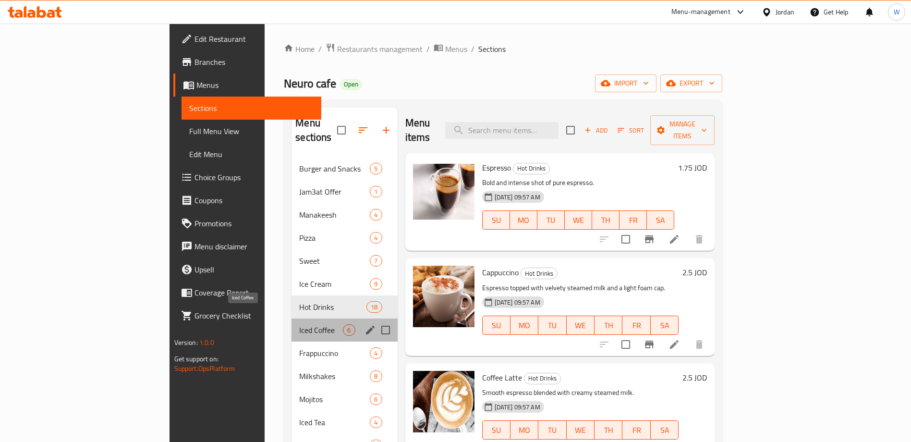
click at [299, 324] on span "Iced Coffee" at bounding box center [321, 330] width 44 height 12
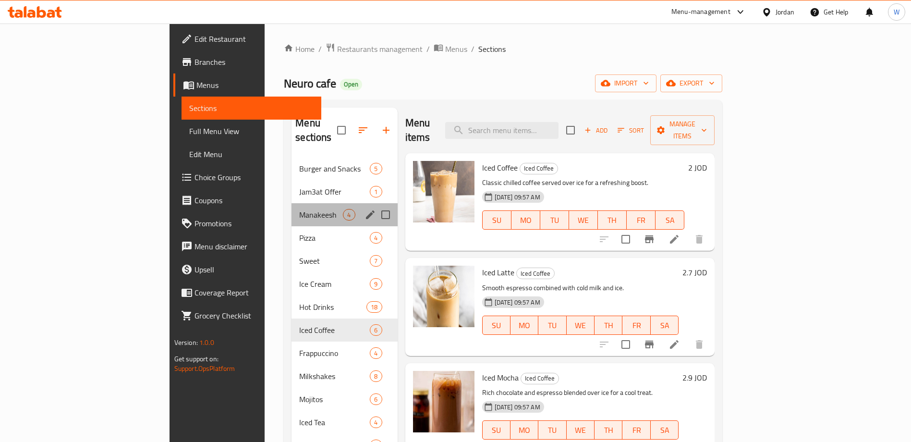
click at [292, 203] on div "Manakeesh 4" at bounding box center [345, 214] width 106 height 23
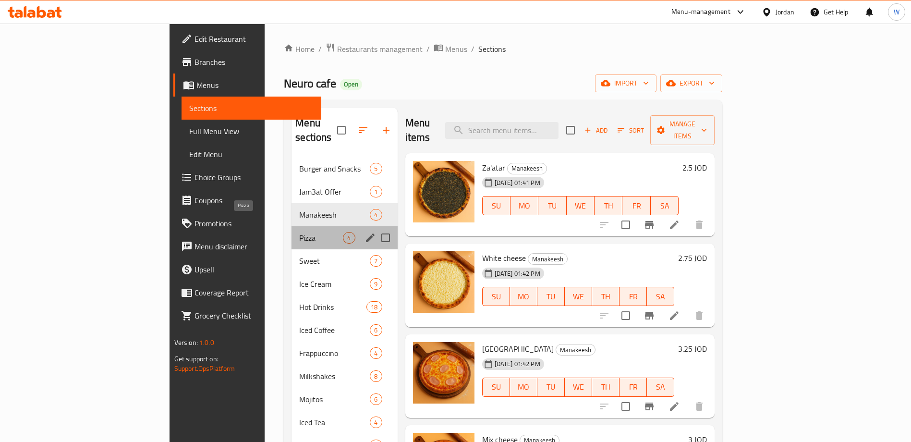
click at [299, 232] on span "Pizza" at bounding box center [321, 238] width 44 height 12
